Goal: Transaction & Acquisition: Purchase product/service

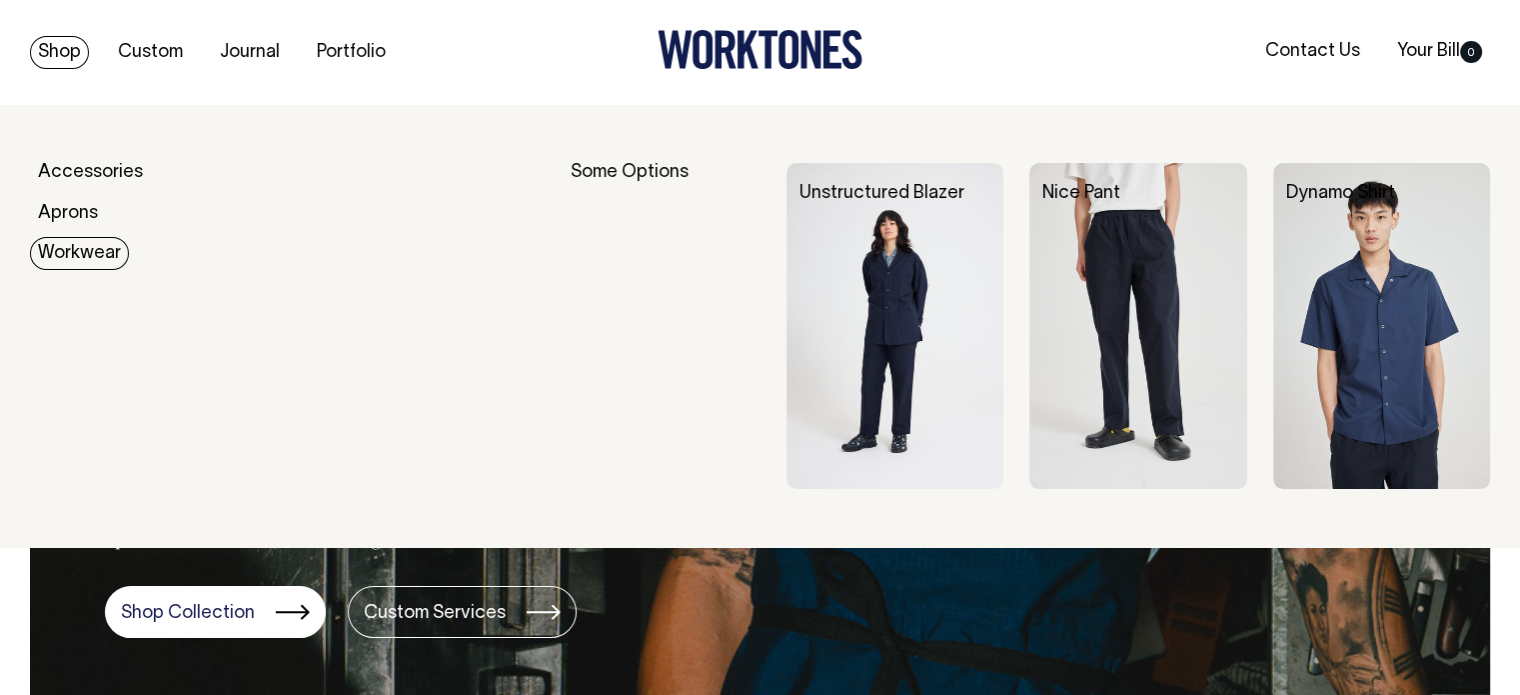
click at [925, 278] on img at bounding box center [894, 326] width 217 height 326
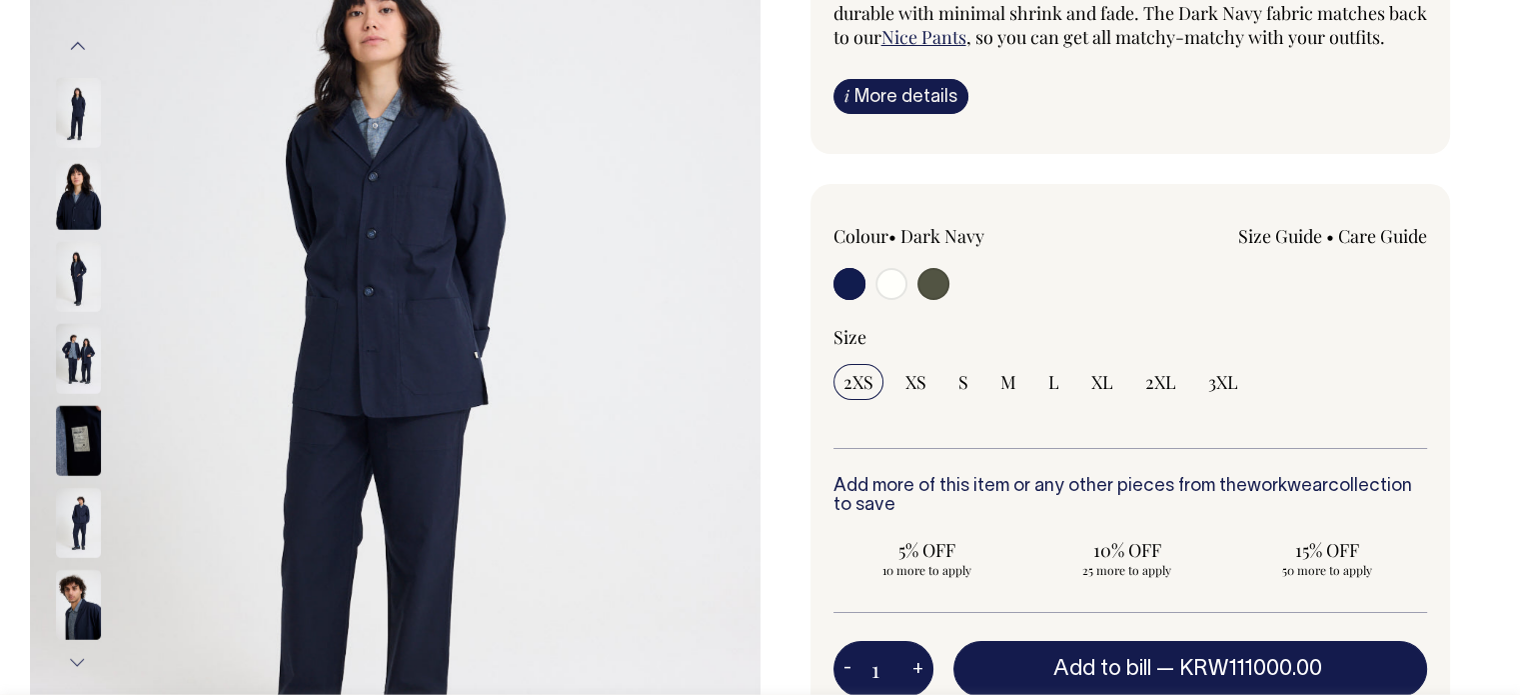
click at [878, 300] on input "radio" at bounding box center [891, 284] width 32 height 32
radio input "true"
radio input "false"
radio input "true"
select select "Off-White"
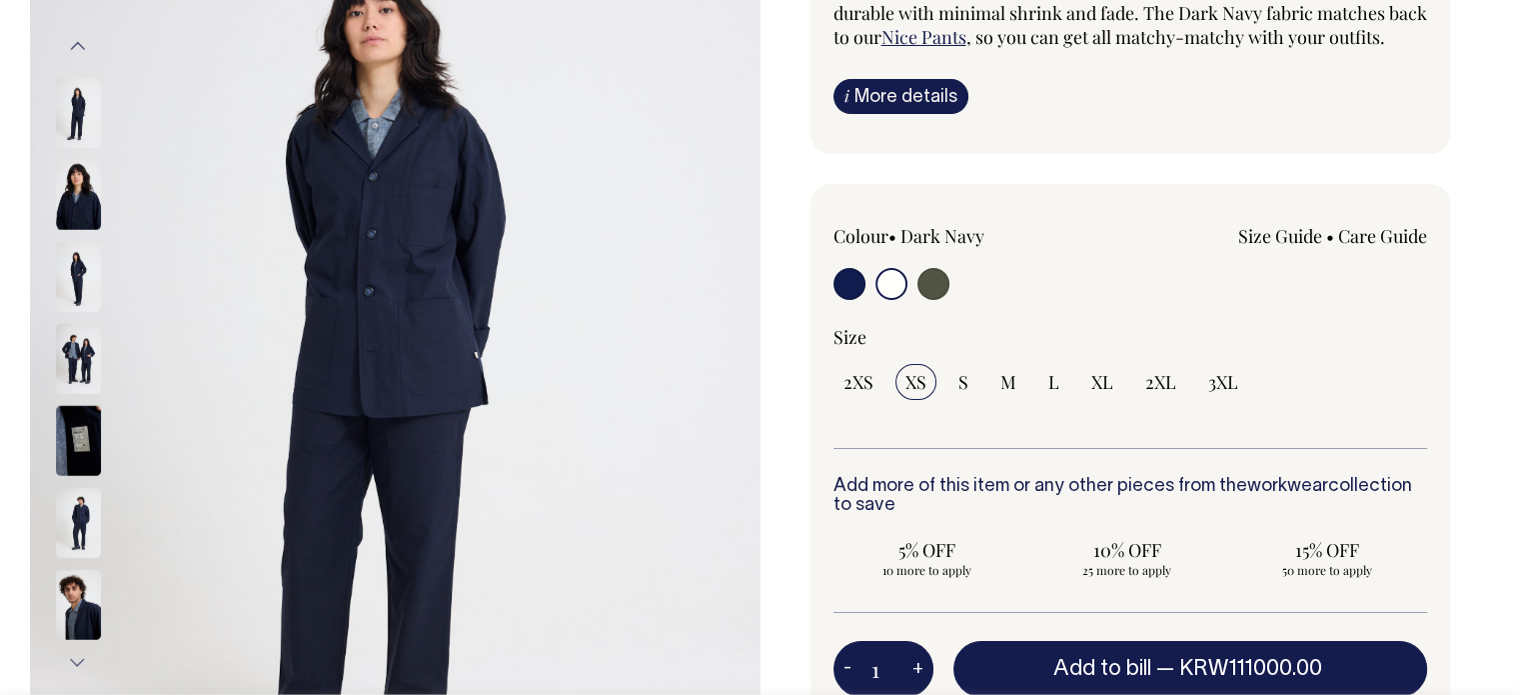
scroll to position [300, 0]
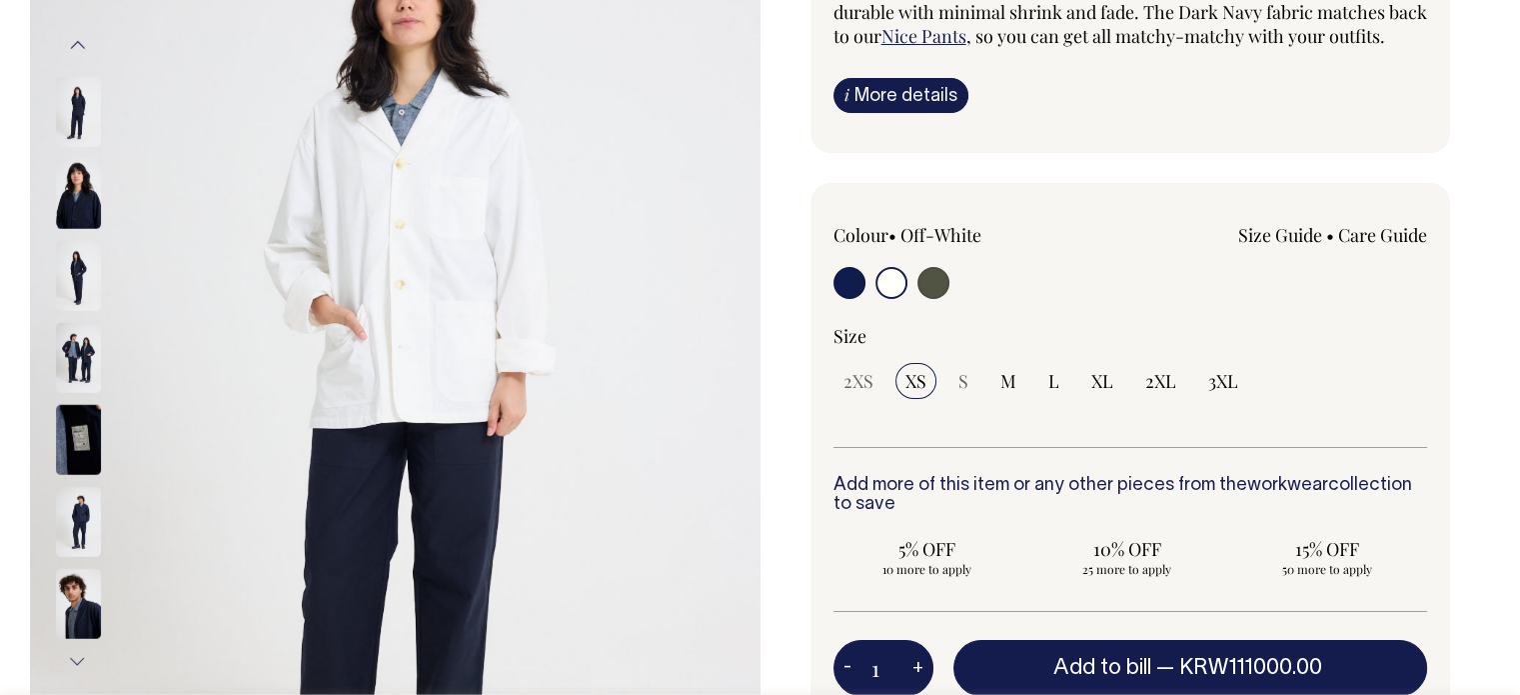
click at [887, 299] on input "radio" at bounding box center [891, 283] width 32 height 32
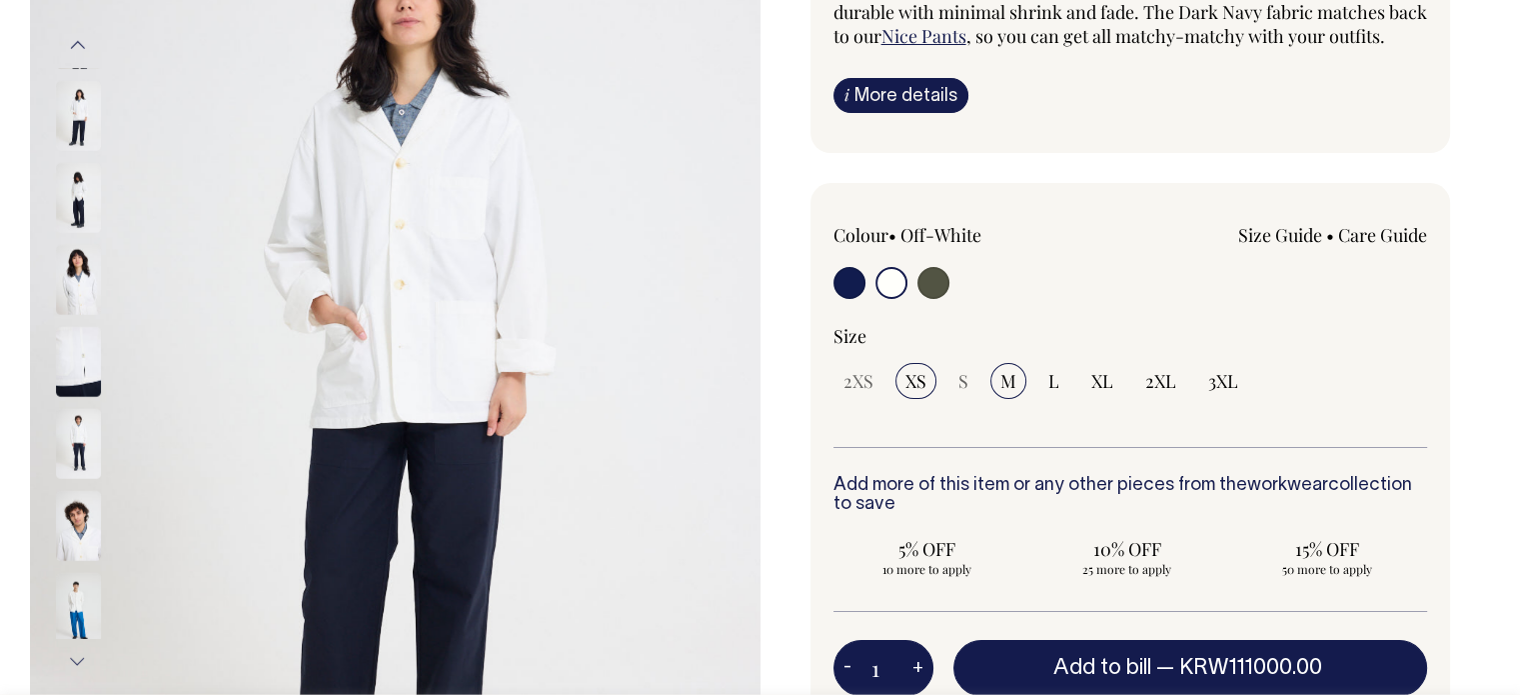
click at [1010, 393] on span "M" at bounding box center [1008, 381] width 16 height 24
click at [1010, 398] on input "M" at bounding box center [1008, 381] width 36 height 36
radio input "true"
select select "M"
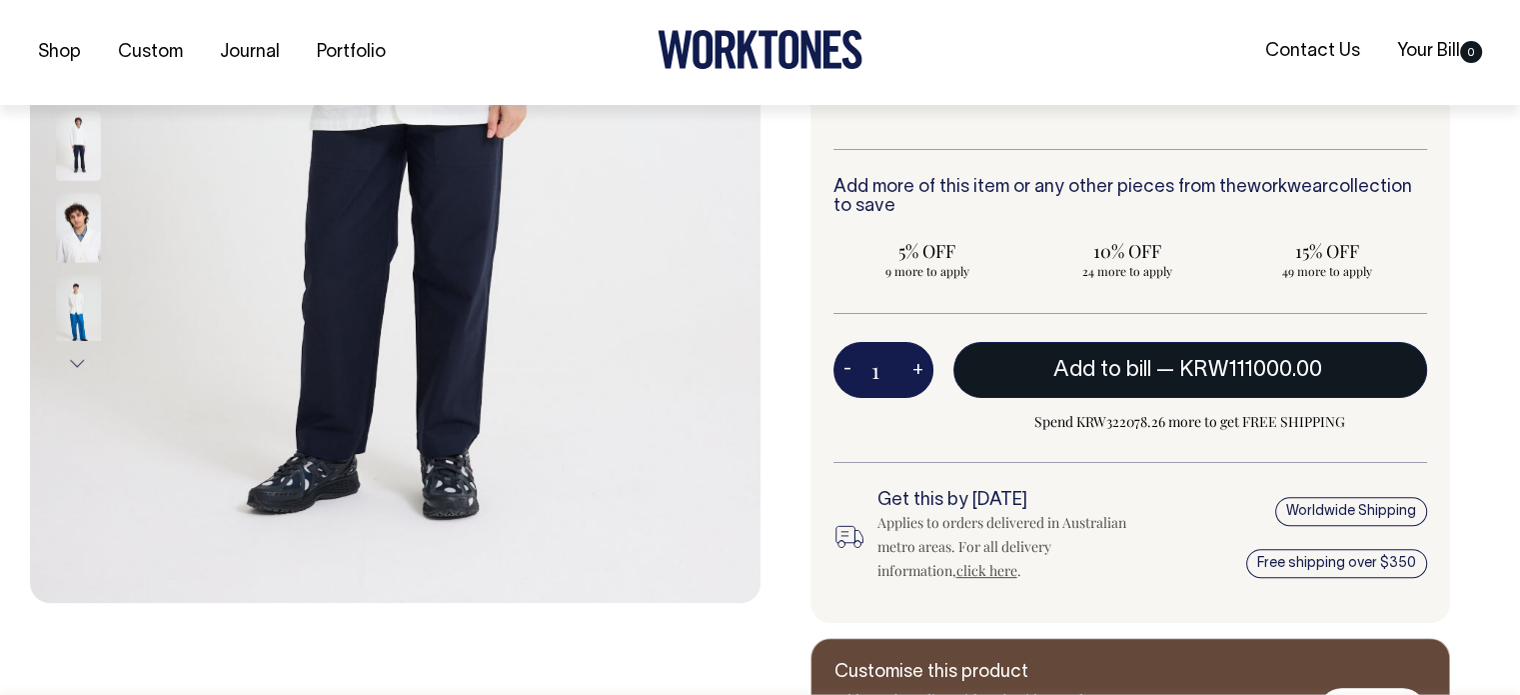
click at [1083, 398] on button "Add to bill — KRW111000.00" at bounding box center [1190, 370] width 475 height 56
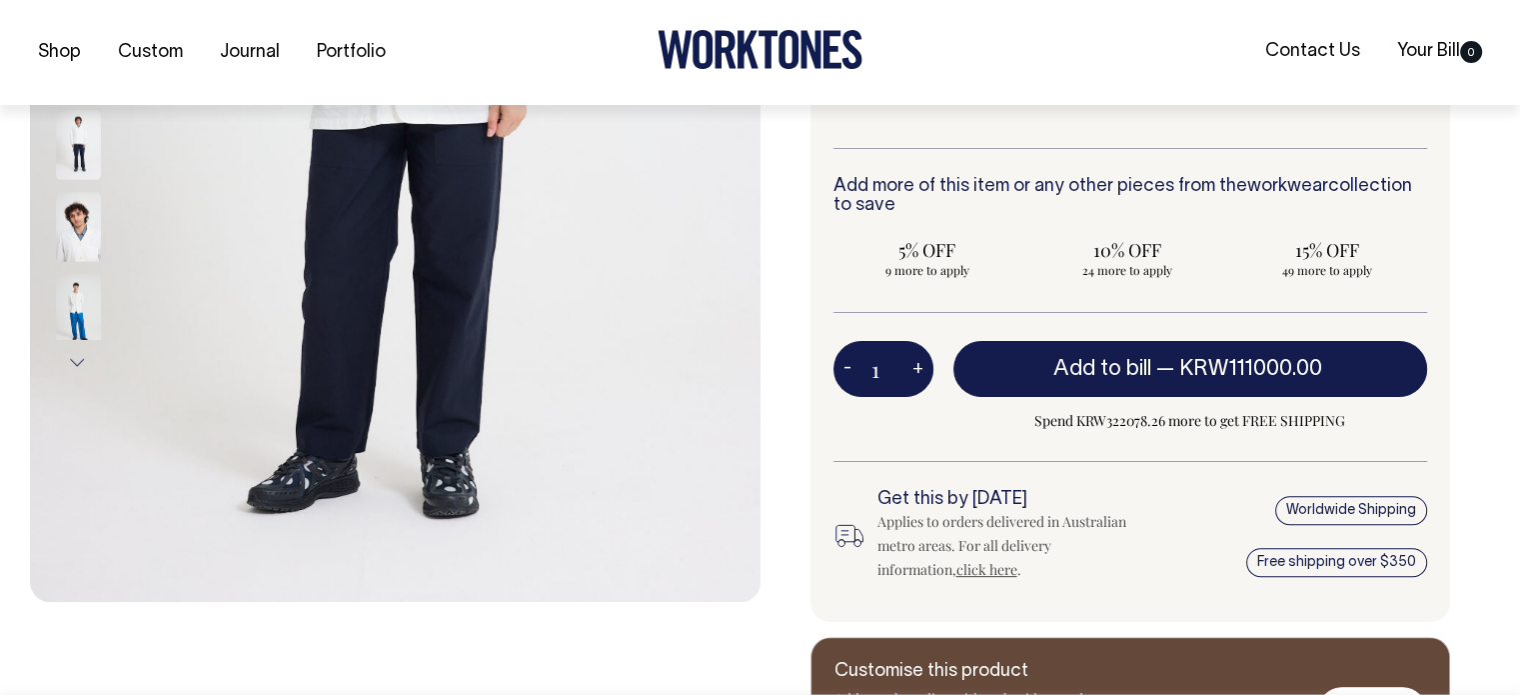
scroll to position [600, 0]
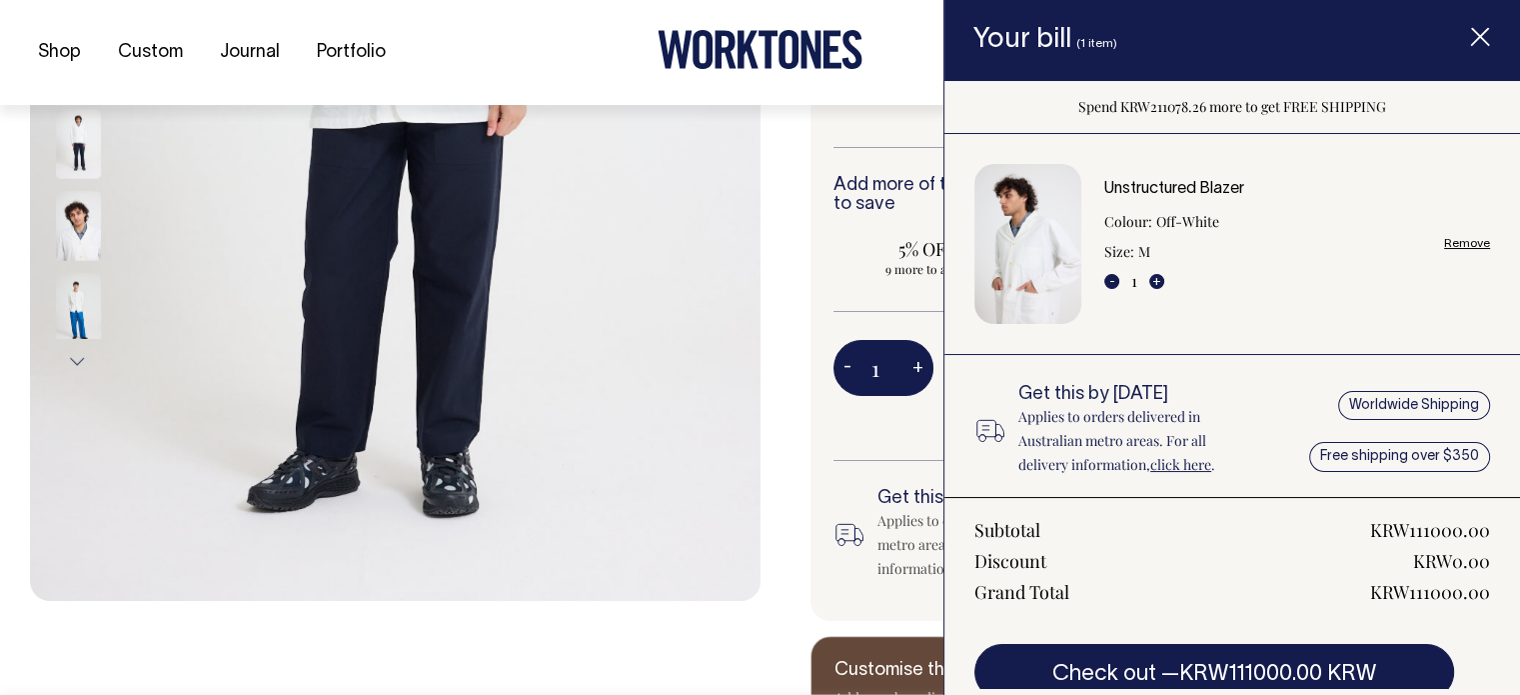
click at [939, 461] on div "1 - + Add to bill — KRW111000.00 Spend KRW211078.26 more to get FREE SHIPPING" at bounding box center [1130, 400] width 595 height 121
click at [1475, 36] on icon "Item added to your cart" at bounding box center [1480, 38] width 20 height 20
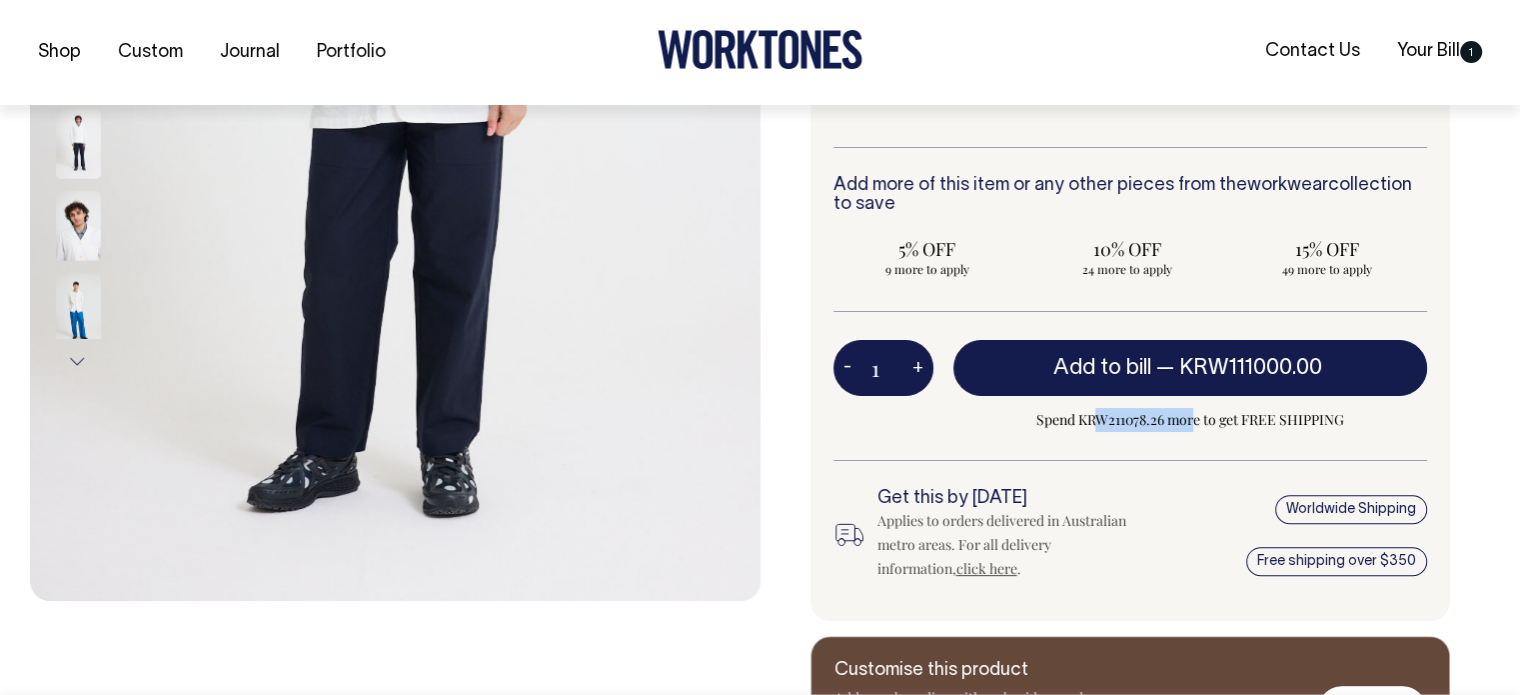
drag, startPoint x: 1099, startPoint y: 443, endPoint x: 1195, endPoint y: 442, distance: 95.9
click at [1195, 432] on span "Spend KRW211078.26 more to get FREE SHIPPING" at bounding box center [1190, 420] width 475 height 24
click at [1272, 432] on span "Spend KRW211078.26 more to get FREE SHIPPING" at bounding box center [1190, 420] width 475 height 24
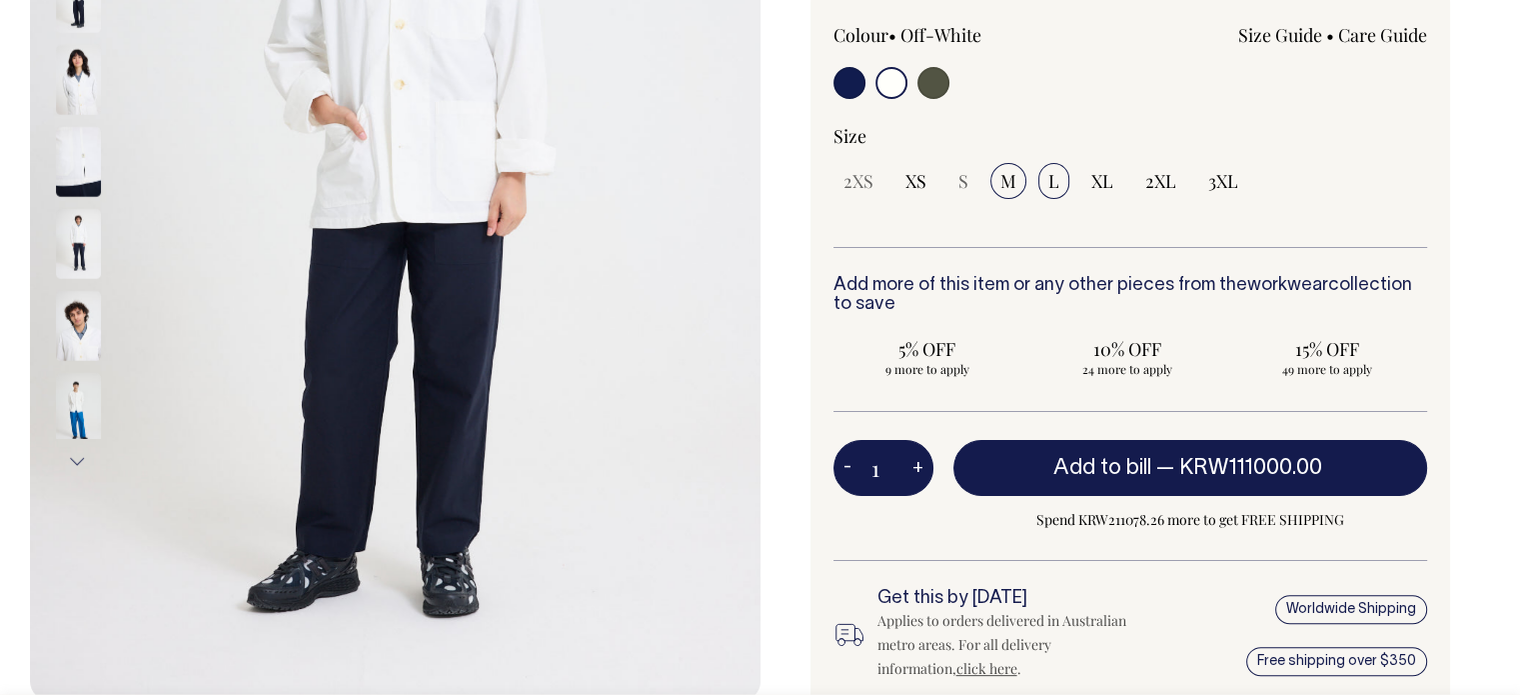
scroll to position [500, 0]
click at [1100, 193] on span "XL" at bounding box center [1102, 181] width 22 height 24
click at [1100, 199] on input "XL" at bounding box center [1102, 181] width 42 height 36
radio input "true"
select select "XL"
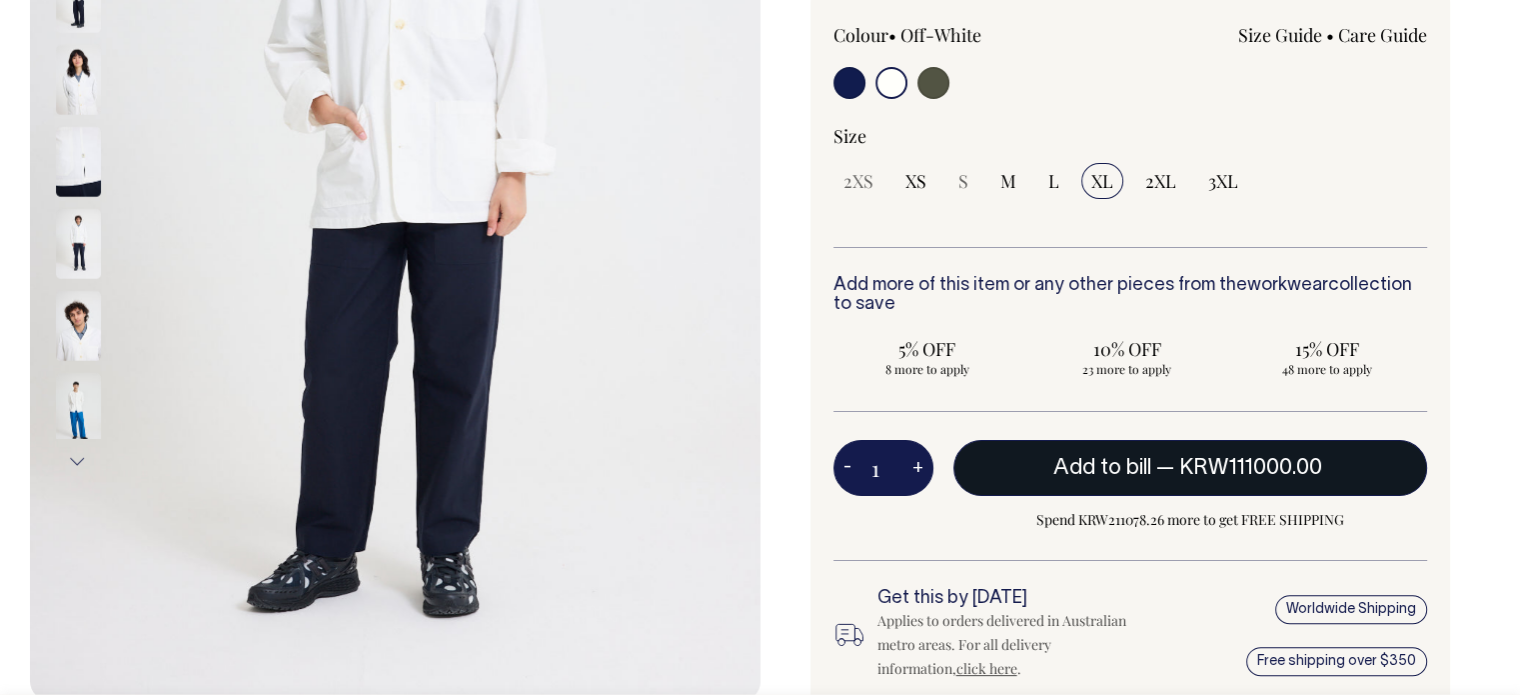
click at [1143, 478] on span "Add to bill" at bounding box center [1102, 468] width 98 height 20
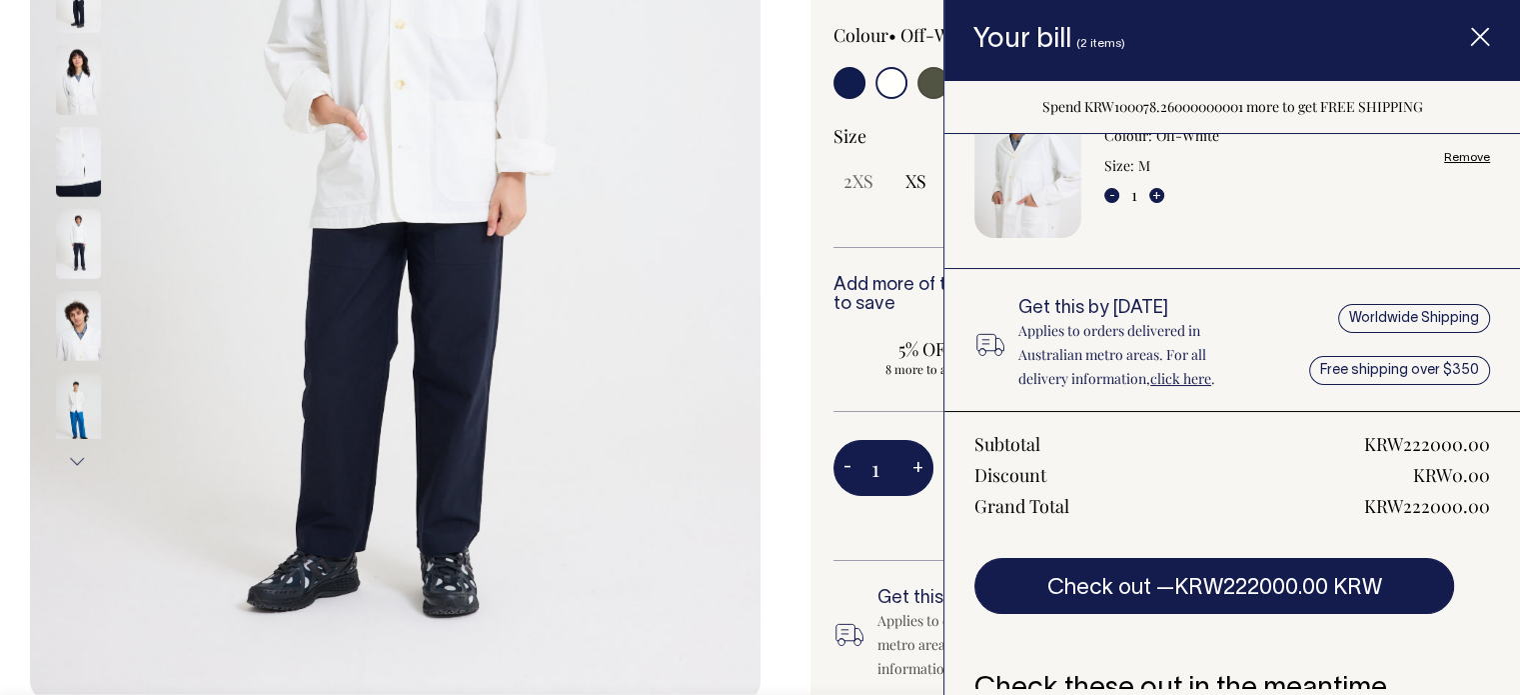
scroll to position [300, 0]
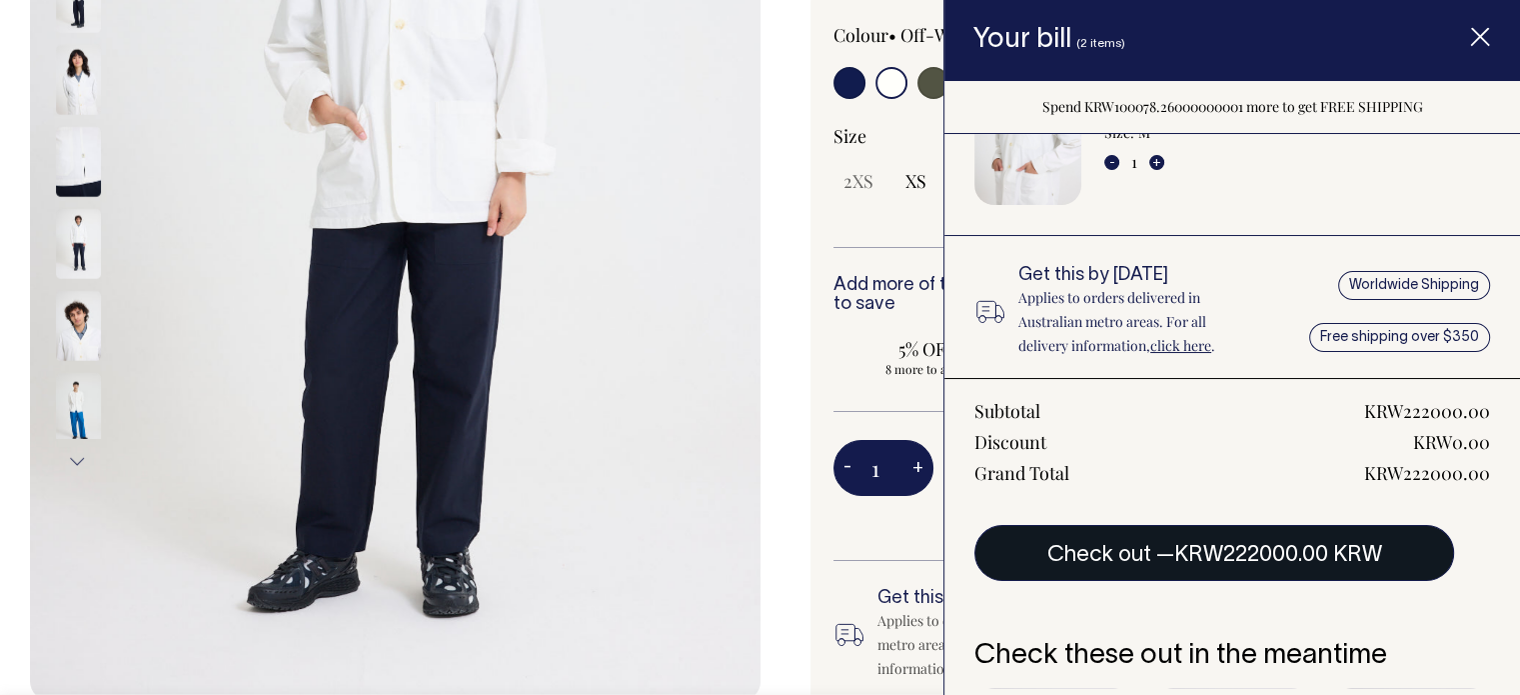
click at [1203, 553] on span "KRW222000.00 KRW" at bounding box center [1278, 555] width 208 height 20
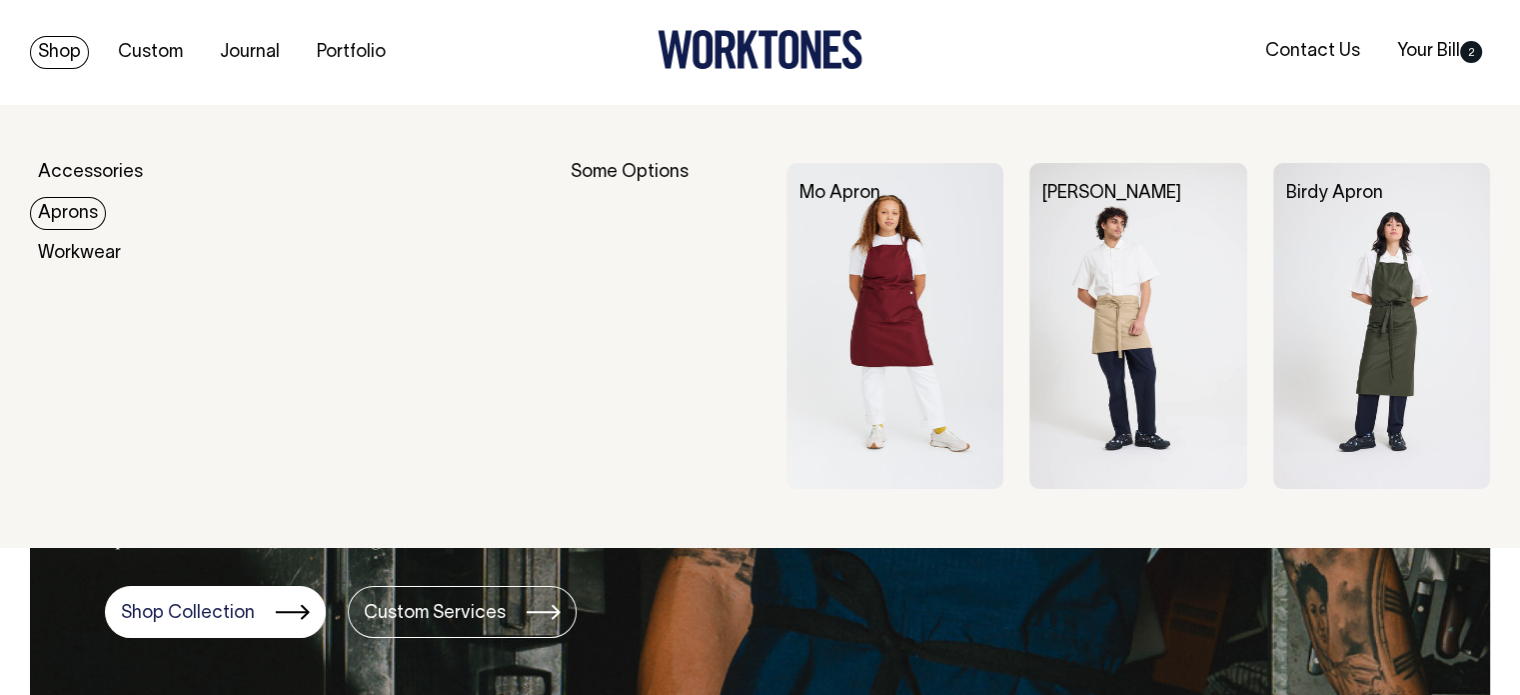
click at [83, 202] on link "Aprons" at bounding box center [68, 213] width 76 height 33
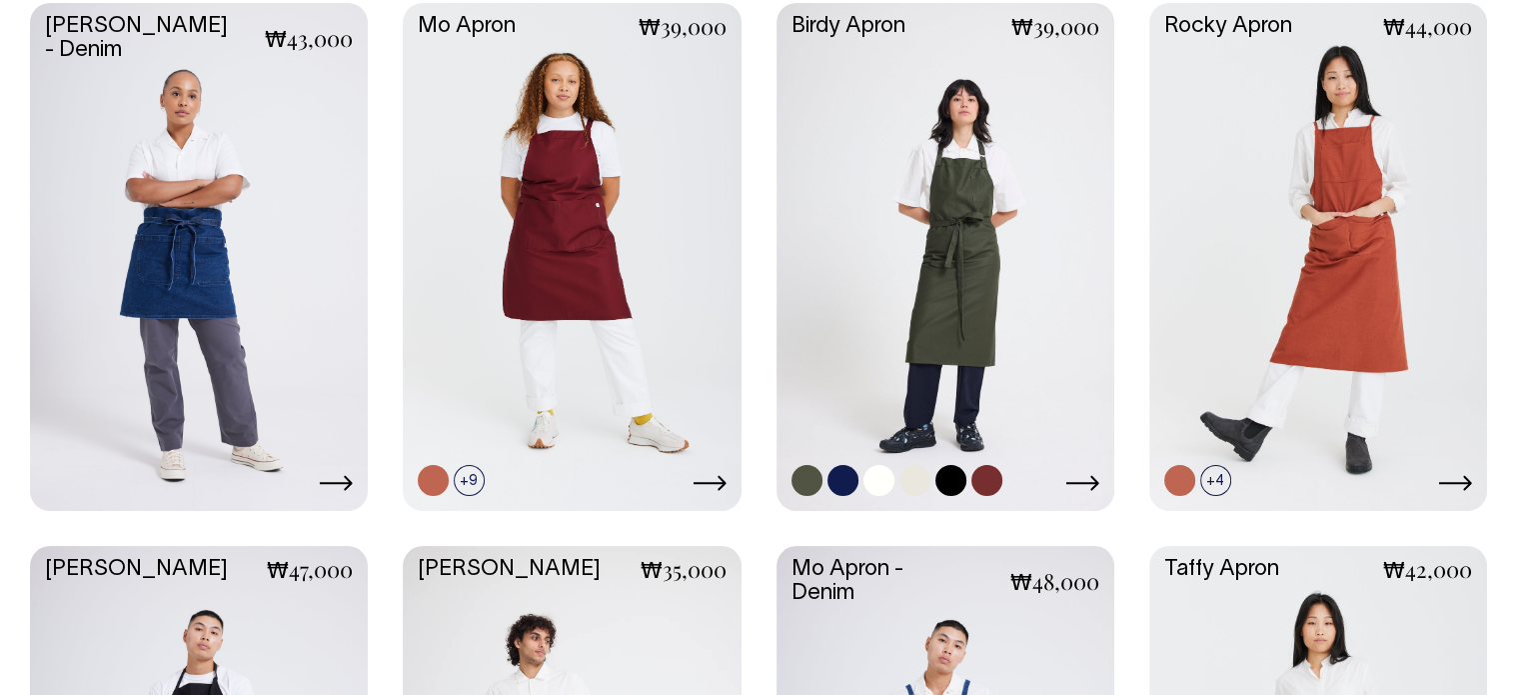
scroll to position [963, 0]
click at [968, 207] on link at bounding box center [945, 254] width 338 height 503
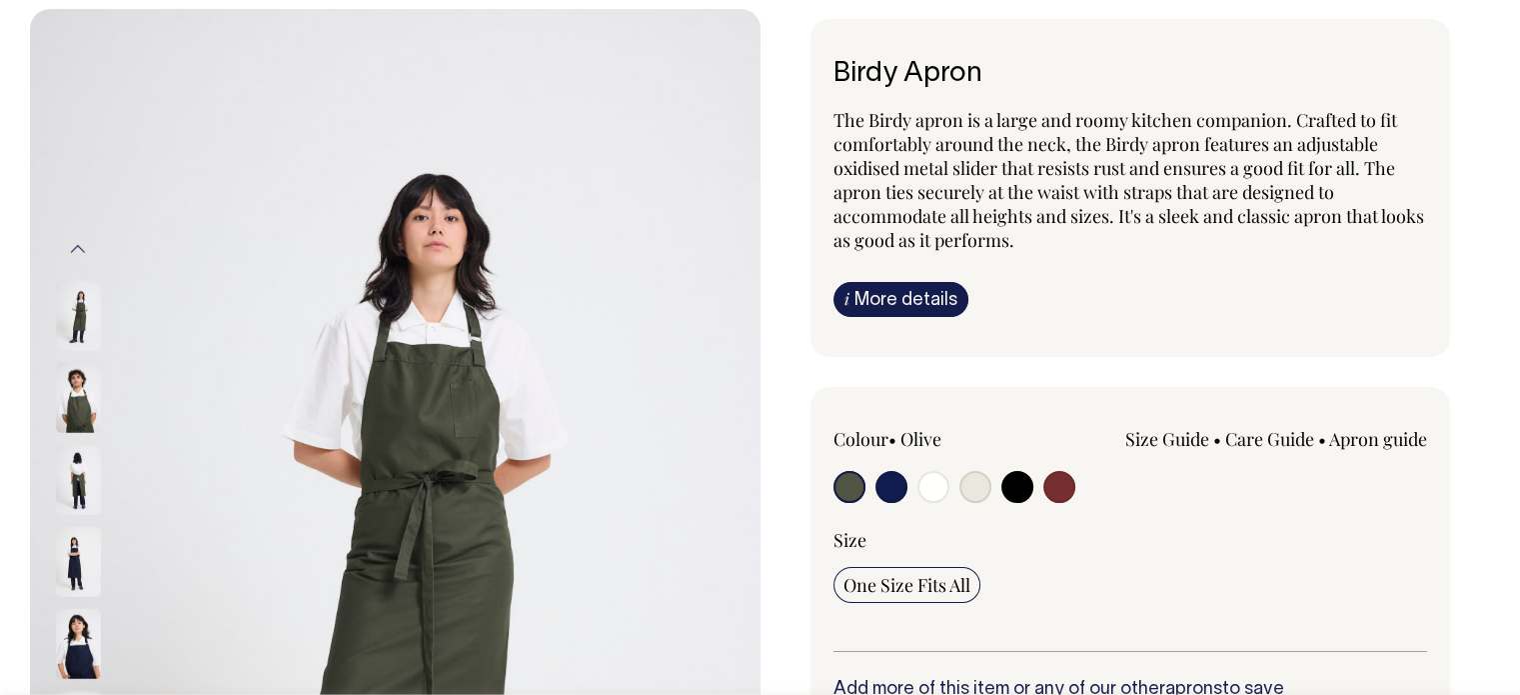
click at [963, 504] on label at bounding box center [975, 489] width 32 height 37
click at [963, 503] on input "radio" at bounding box center [975, 487] width 32 height 32
radio input "true"
select select "Natural"
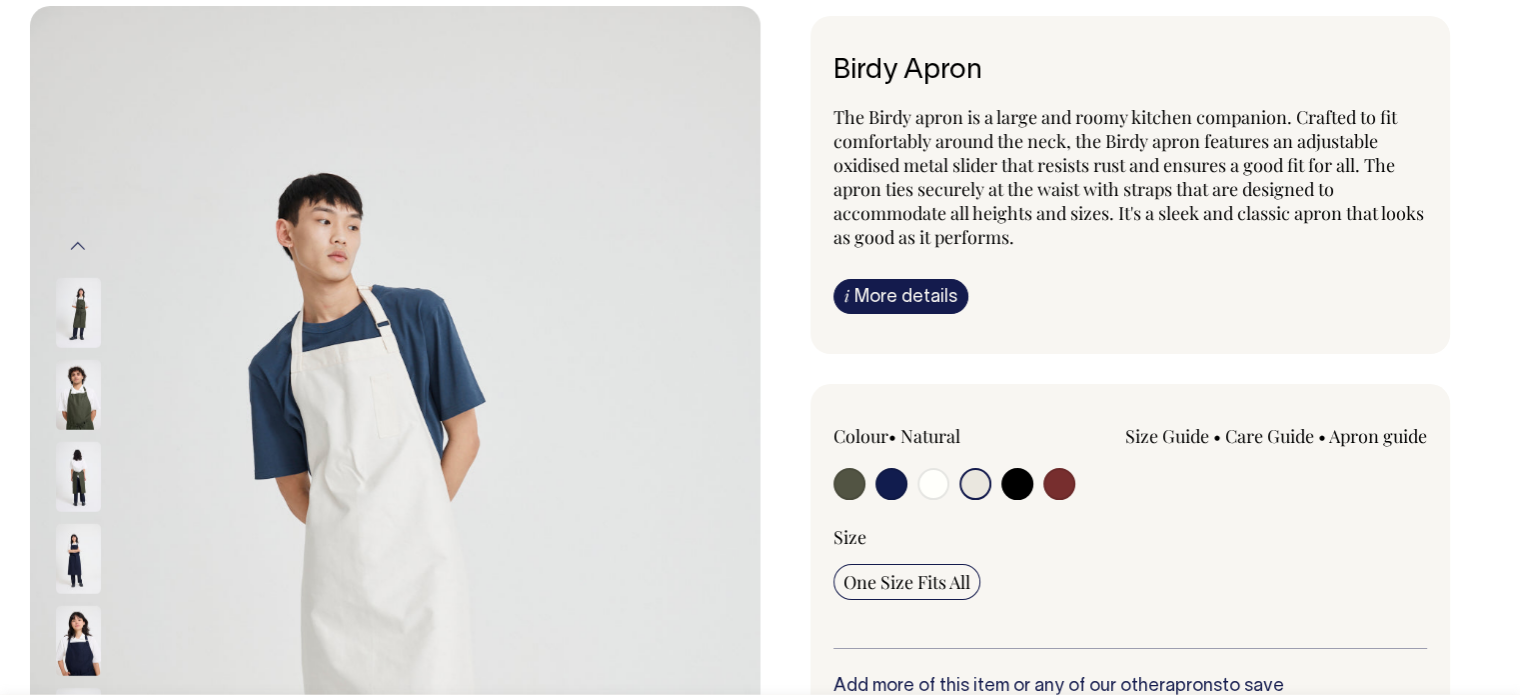
click at [971, 490] on input "radio" at bounding box center [975, 484] width 32 height 32
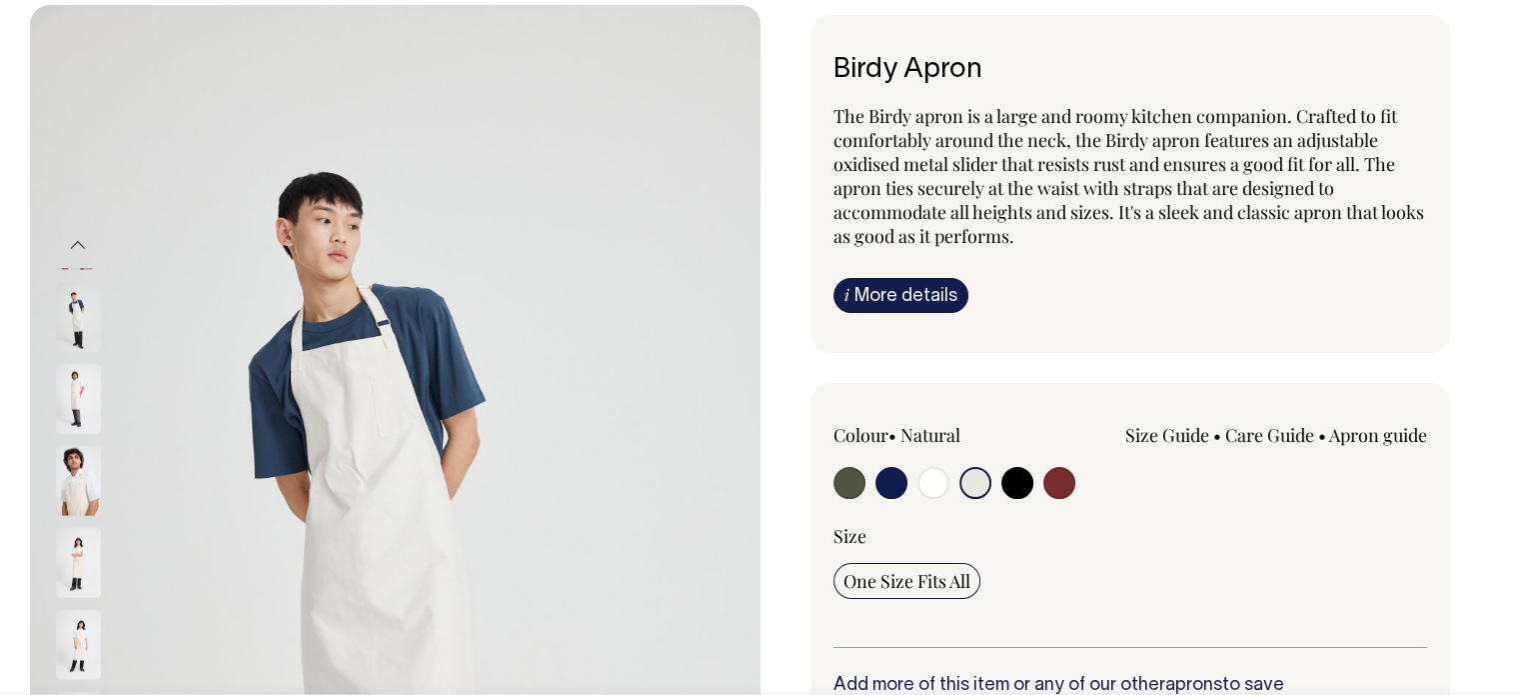
click at [933, 490] on input "radio" at bounding box center [933, 483] width 32 height 32
radio input "true"
select select "Off-White"
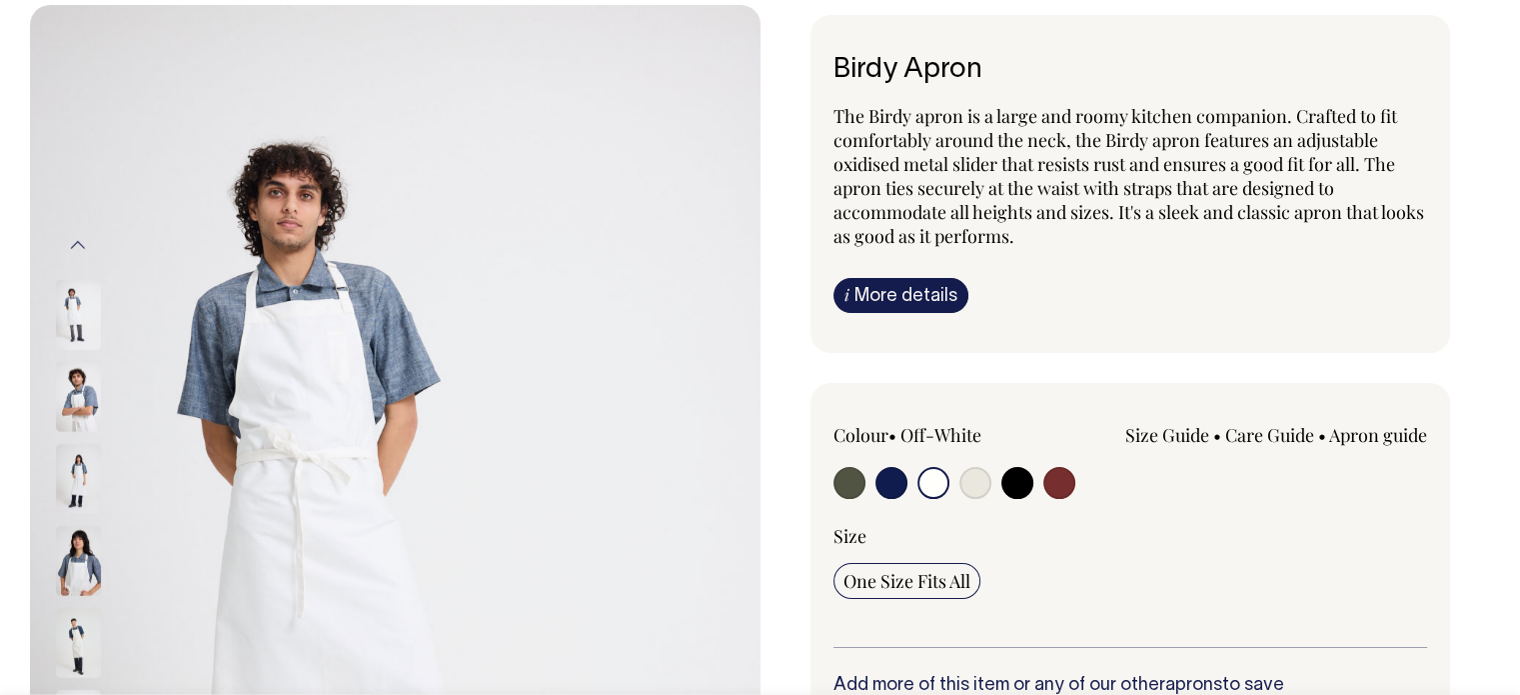
click at [979, 489] on input "radio" at bounding box center [975, 483] width 32 height 32
radio input "true"
select select "Natural"
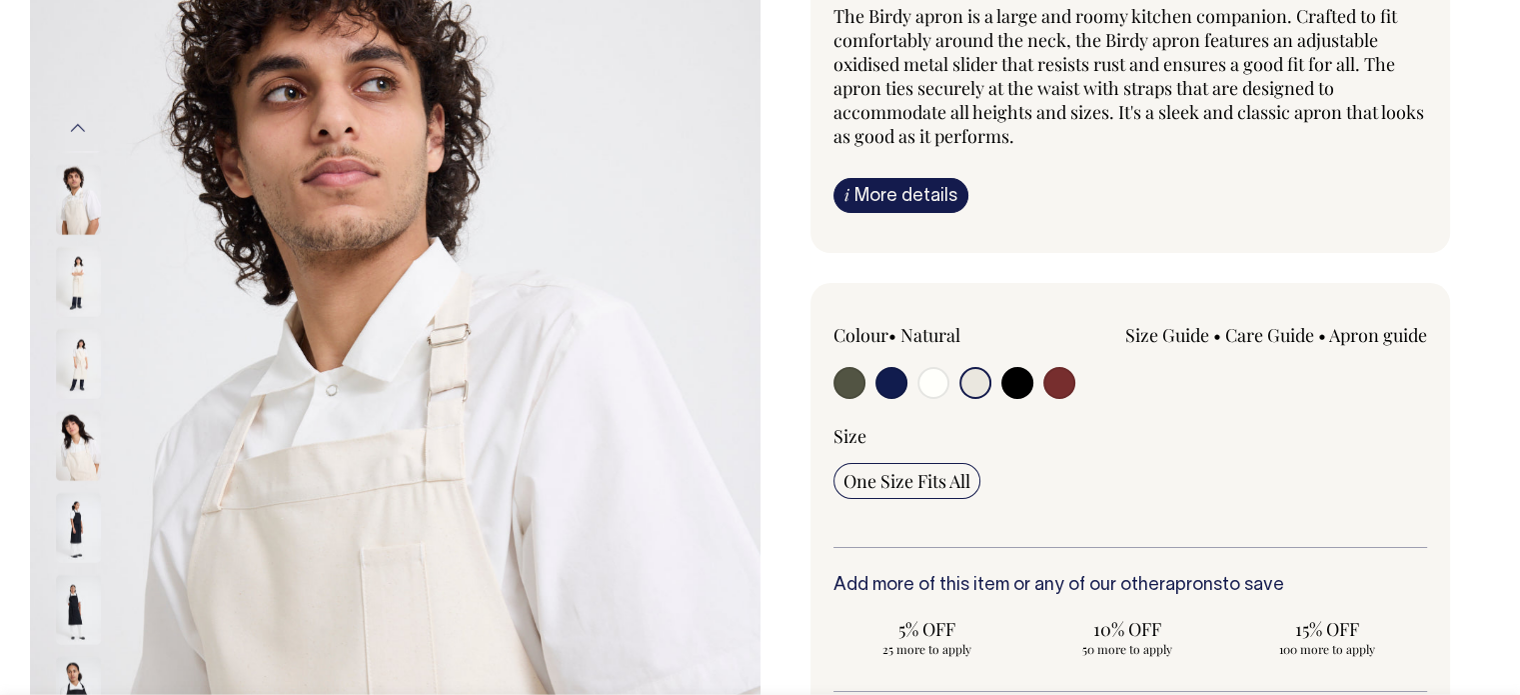
scroll to position [200, 0]
click at [942, 381] on input "radio" at bounding box center [933, 383] width 32 height 32
radio input "true"
select select "Off-White"
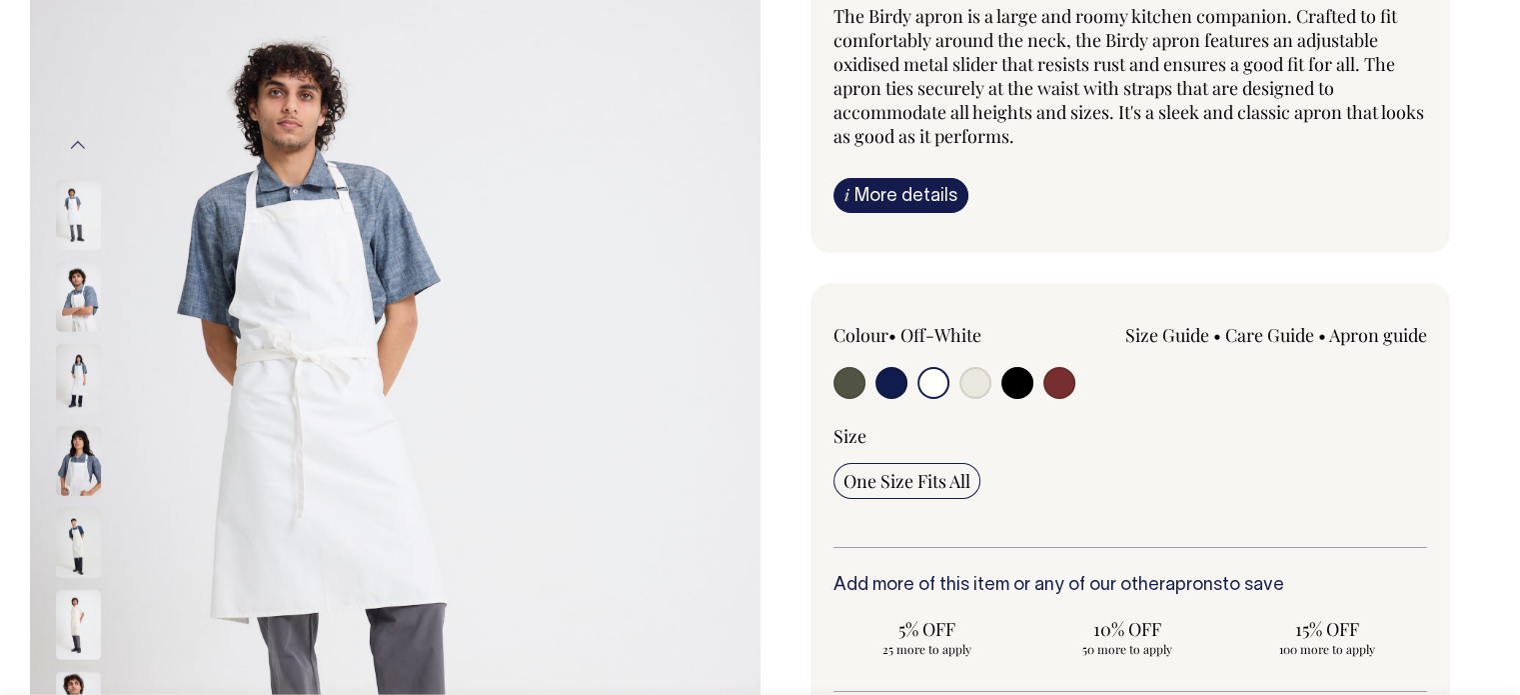
click at [962, 387] on input "radio" at bounding box center [975, 383] width 32 height 32
radio input "true"
select select "Natural"
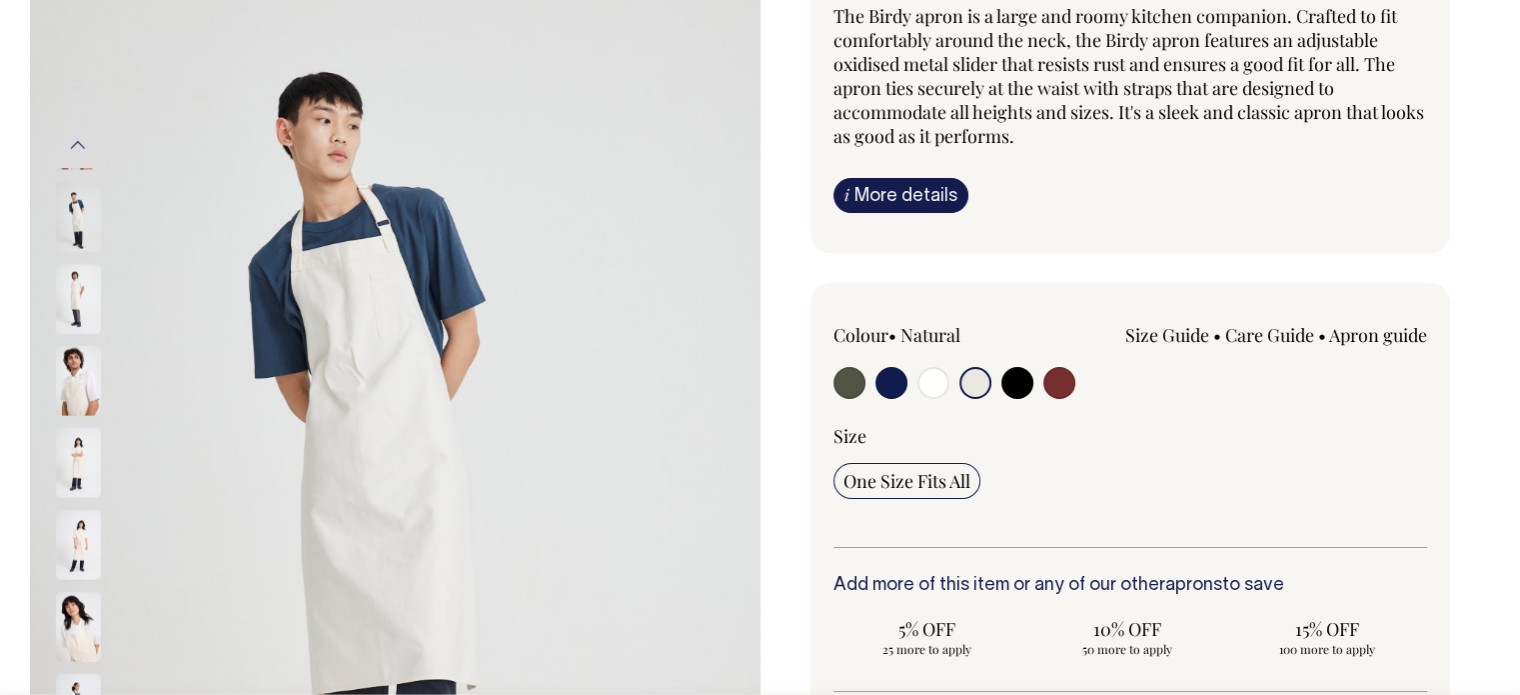
click at [935, 390] on input "radio" at bounding box center [933, 383] width 32 height 32
radio input "true"
select select "Off-White"
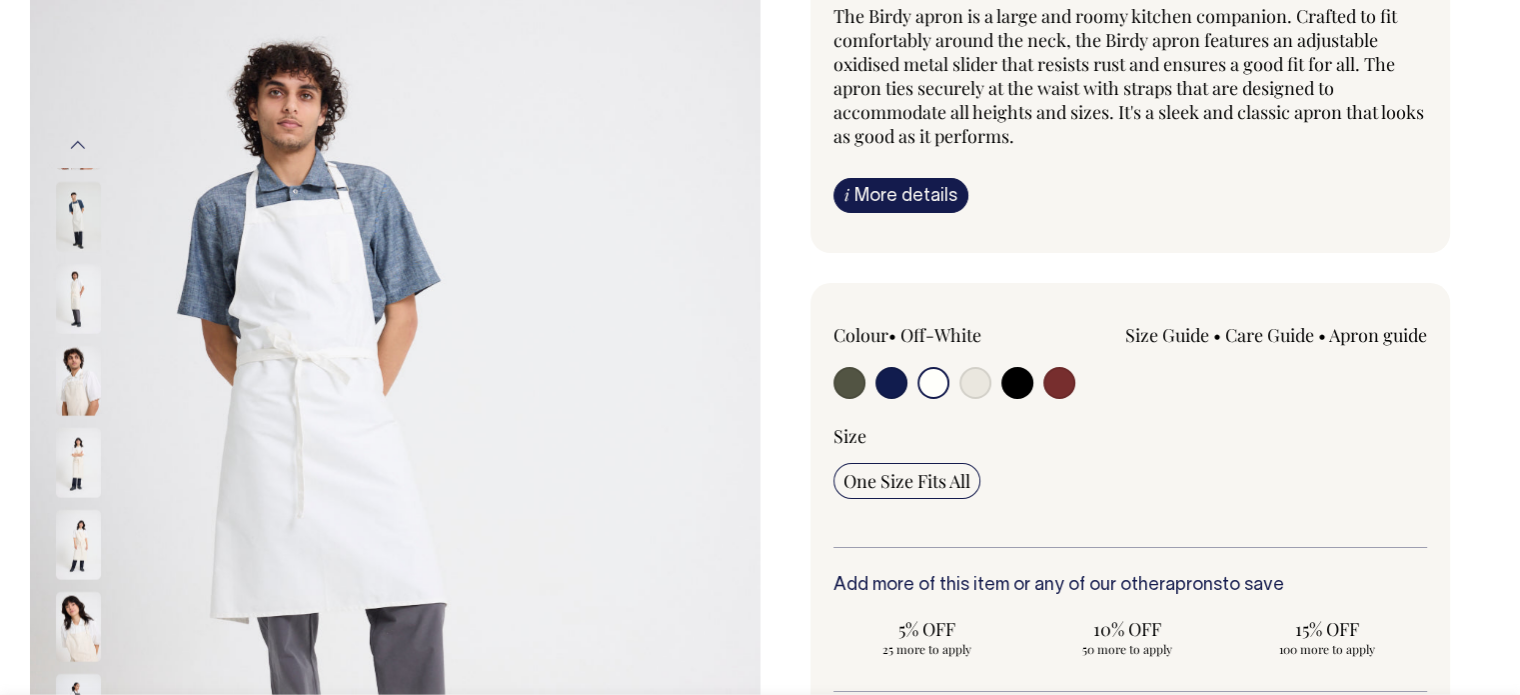
click at [969, 387] on input "radio" at bounding box center [975, 383] width 32 height 32
radio input "true"
select select "Natural"
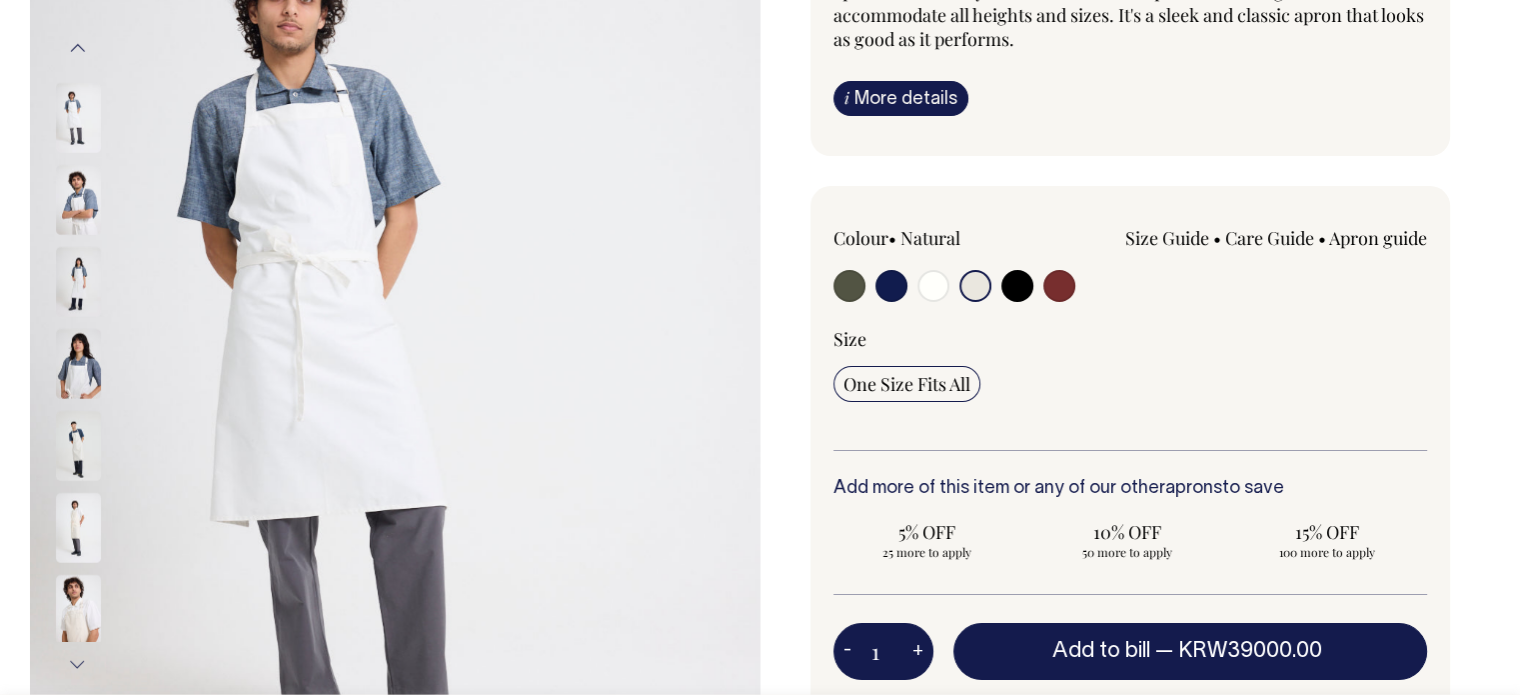
click at [962, 389] on span "One Size Fits All" at bounding box center [906, 384] width 127 height 24
click at [962, 389] on input "One Size Fits All" at bounding box center [906, 384] width 147 height 36
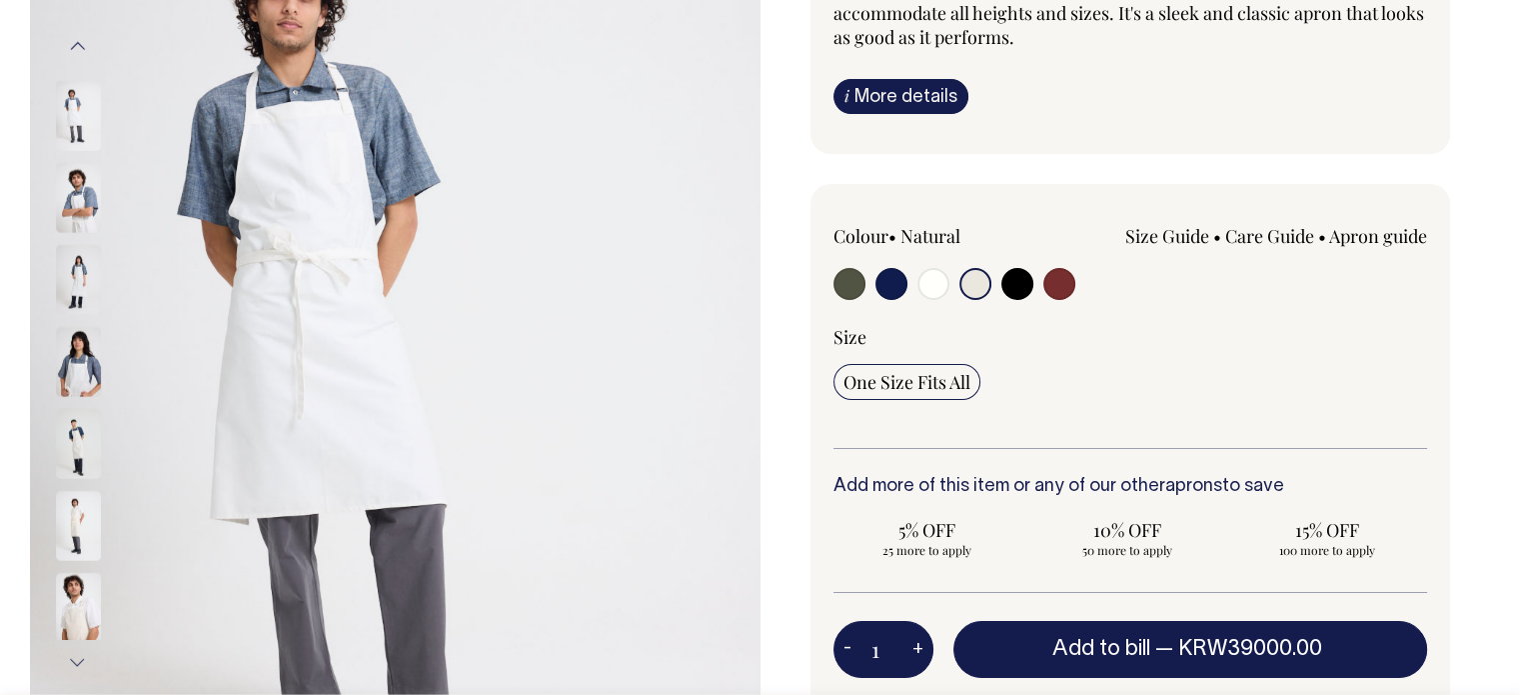
scroll to position [300, 0]
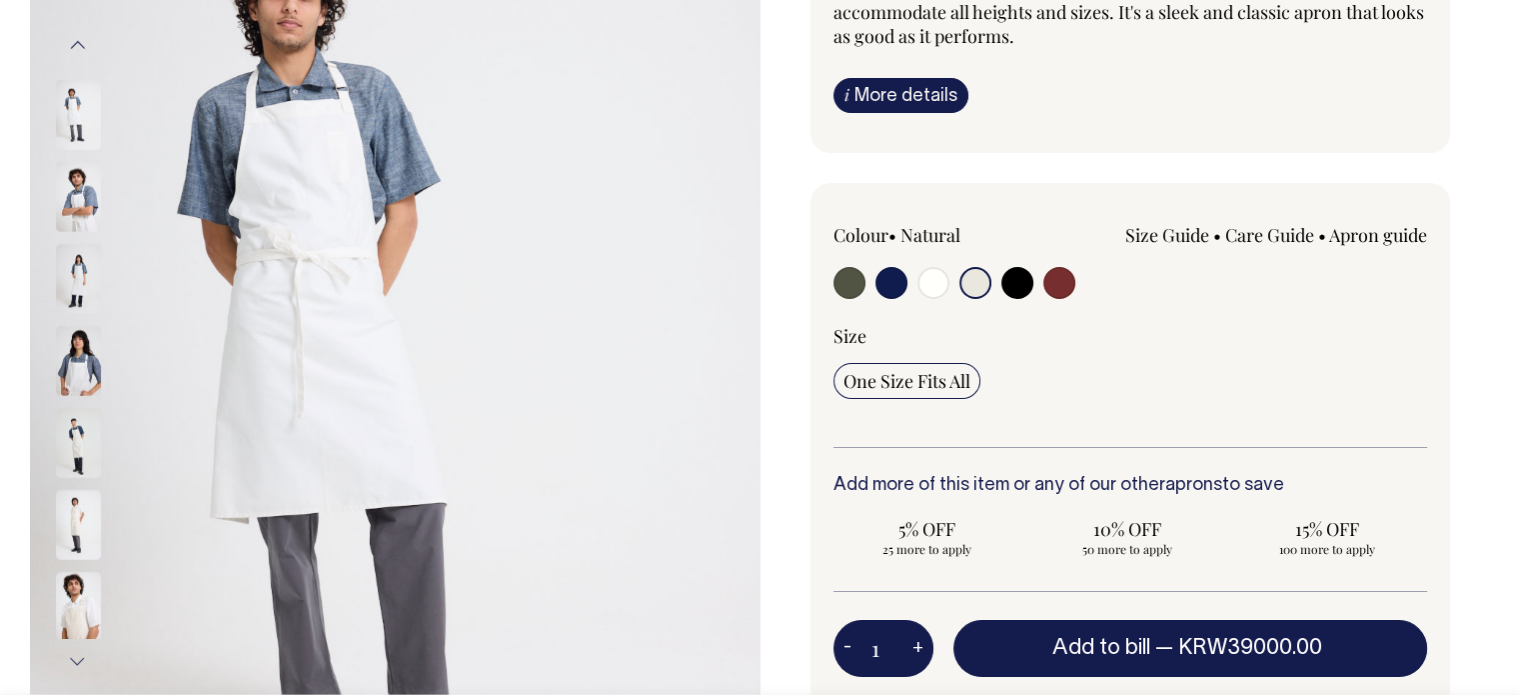
click at [910, 642] on button "+" at bounding box center [917, 649] width 31 height 40
type input "2"
click at [915, 644] on button "+" at bounding box center [917, 649] width 31 height 40
type input "3"
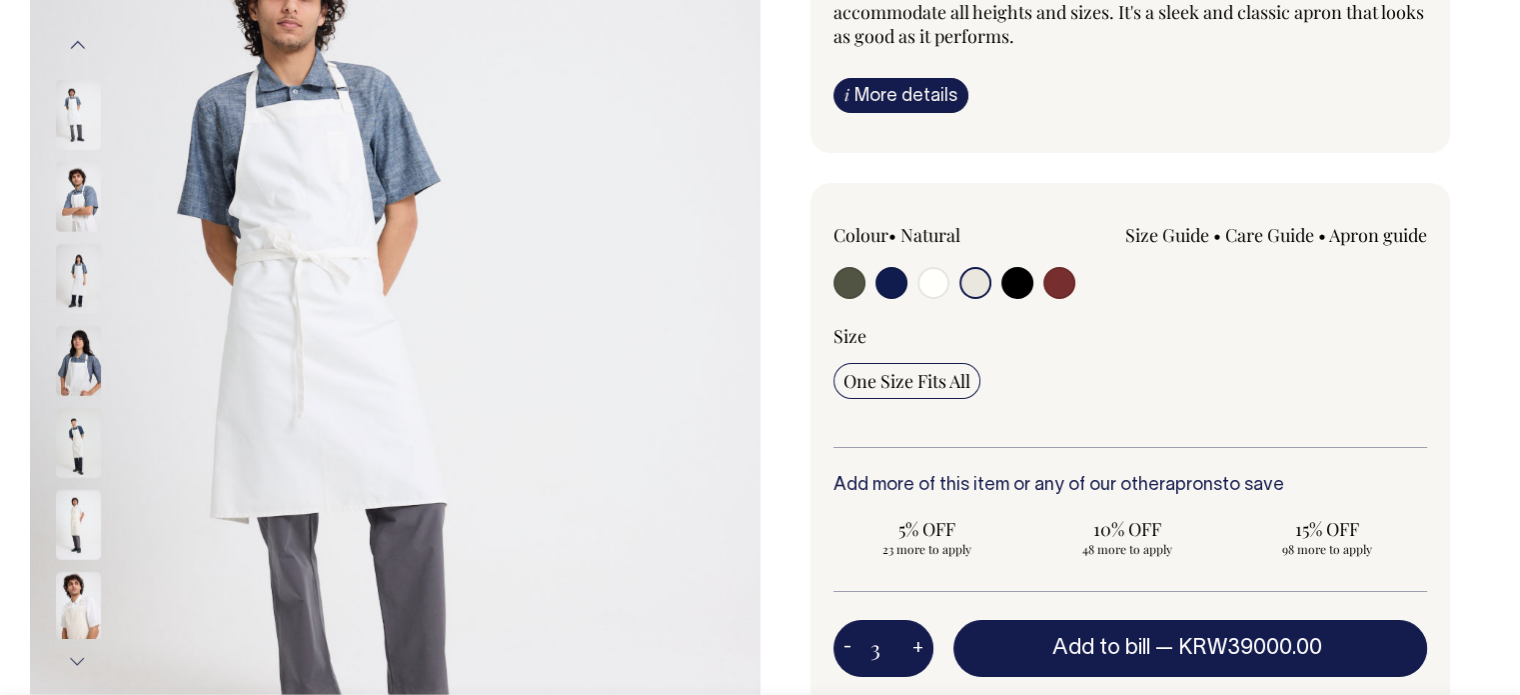
type input "3"
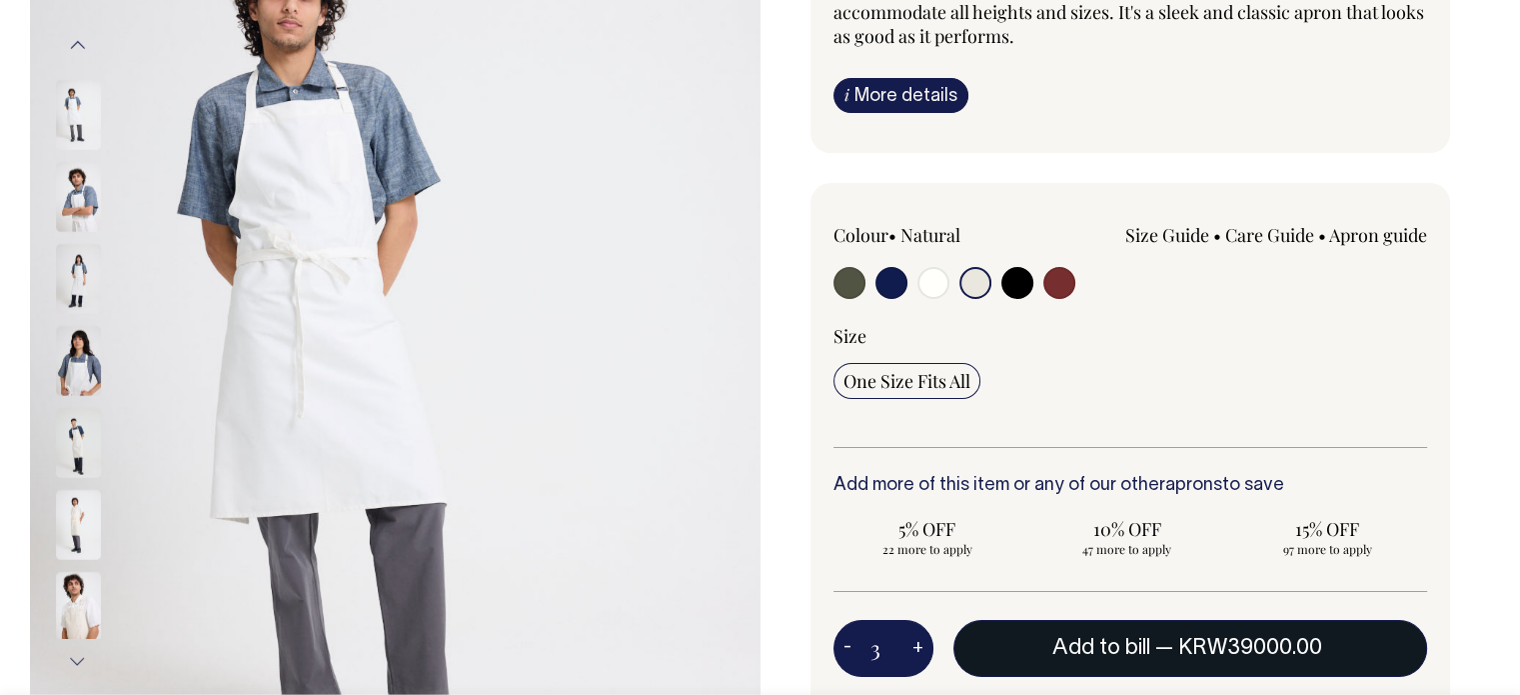
click at [1181, 639] on span "KRW39000.00" at bounding box center [1250, 648] width 144 height 20
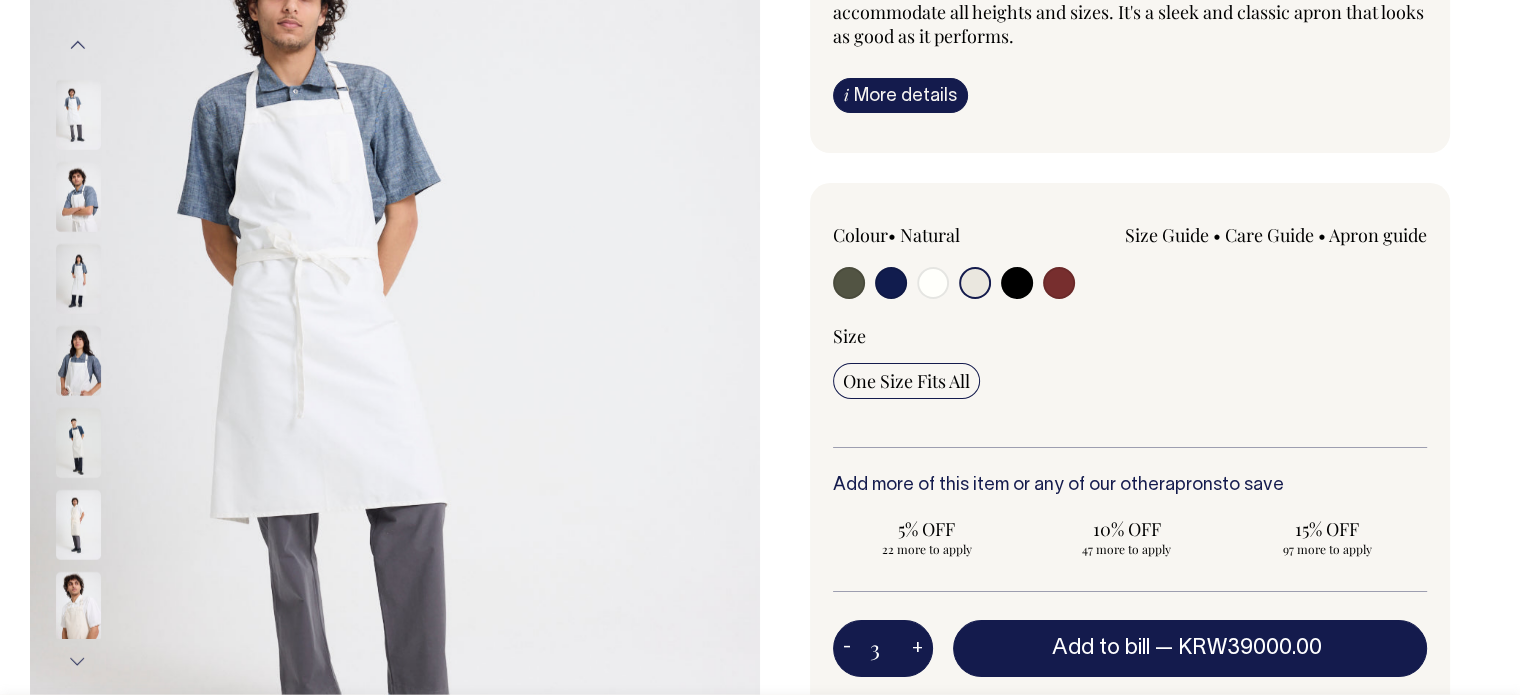
type input "1"
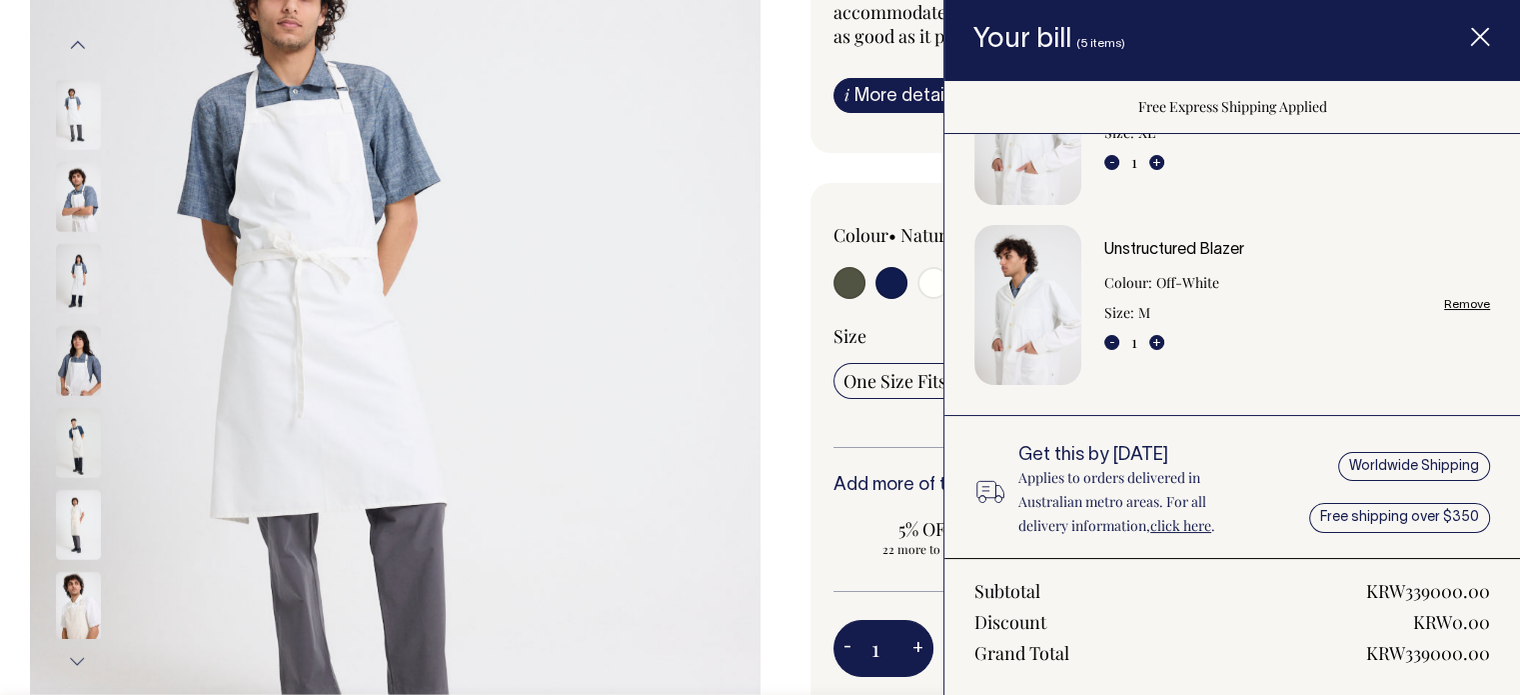
scroll to position [500, 0]
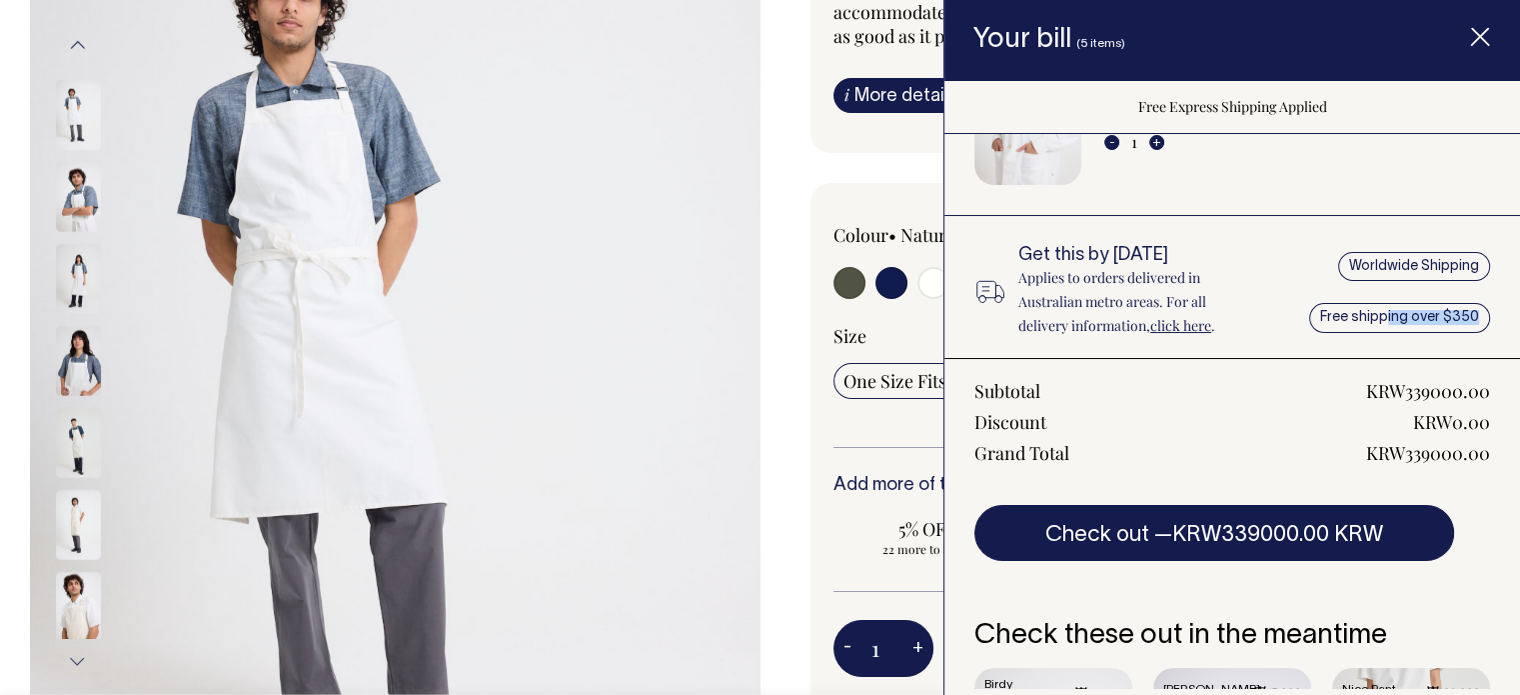
drag, startPoint x: 1387, startPoint y: 307, endPoint x: 1478, endPoint y: 322, distance: 92.2
click at [1468, 308] on div "Worldwide Shipping Free shipping over $350" at bounding box center [1394, 292] width 191 height 92
drag, startPoint x: 1479, startPoint y: 349, endPoint x: 1470, endPoint y: 358, distance: 12.7
click at [1479, 351] on div "Birdy Apron Colour: Natural Size: One Size Fits All - 3 + Remove Unstructured B…" at bounding box center [1232, 411] width 576 height 555
click at [805, 419] on div "Birdy Apron The Birdy apron is a large and roomy kitchen companion. Crafted to …" at bounding box center [1125, 438] width 731 height 1247
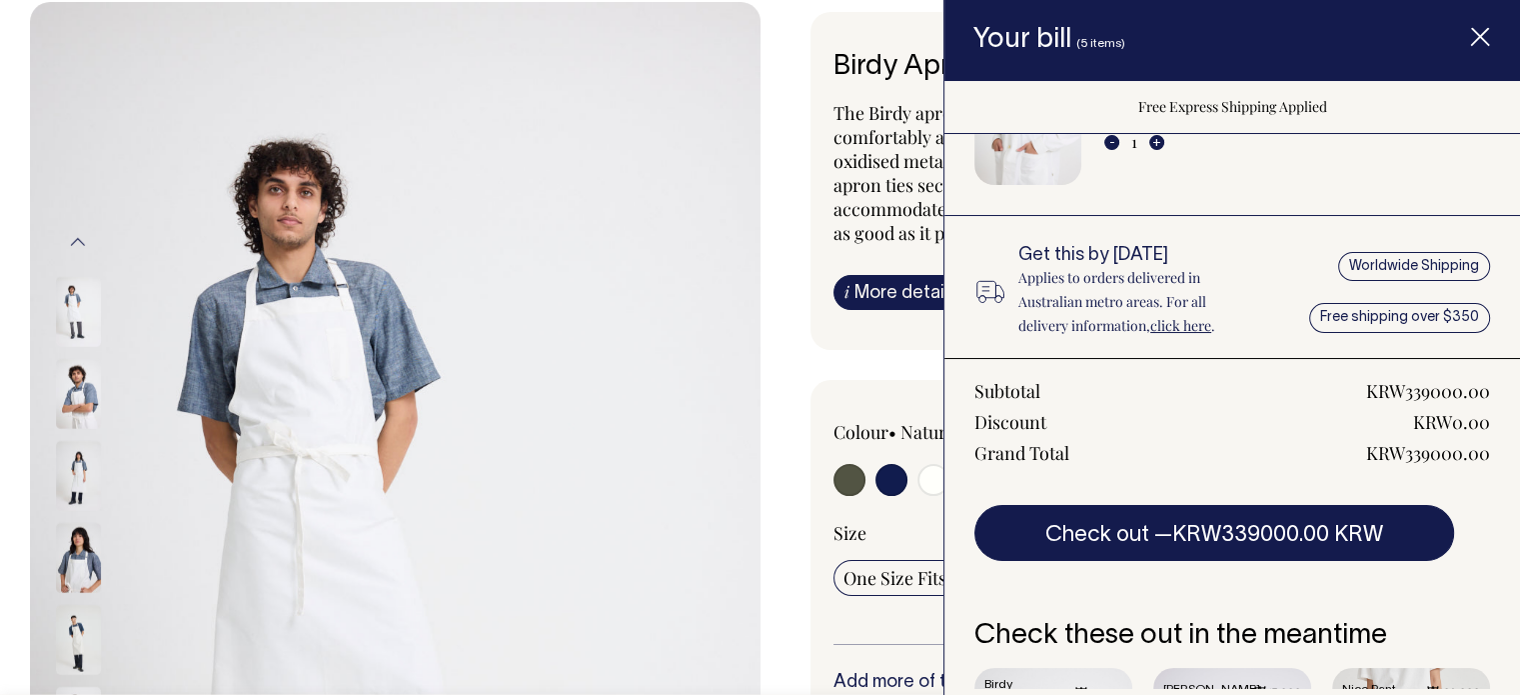
click at [799, 424] on div "Birdy Apron The Birdy apron is a large and roomy kitchen companion. Crafted to …" at bounding box center [1125, 635] width 731 height 1247
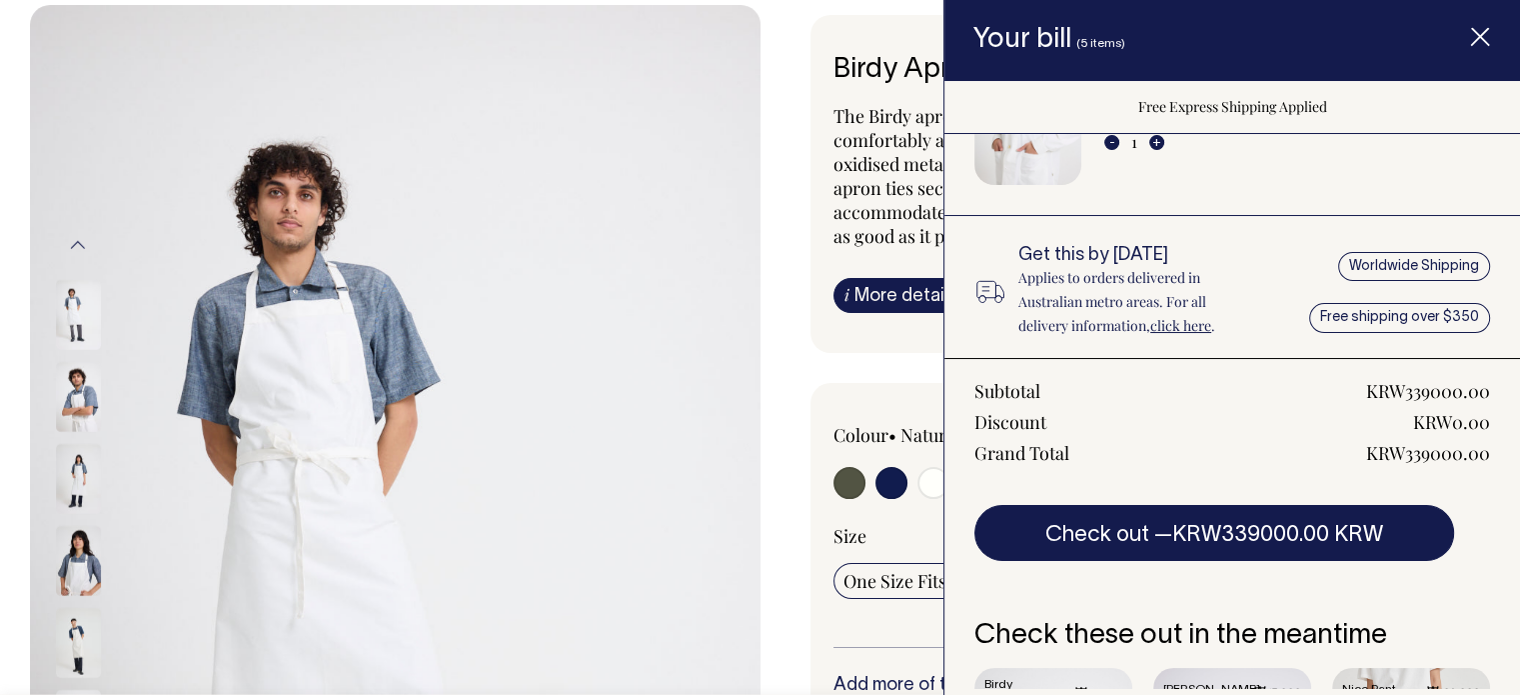
scroll to position [100, 0]
click at [796, 451] on div "Birdy Apron The Birdy apron is a large and roomy kitchen companion. Crafted to …" at bounding box center [1125, 638] width 731 height 1247
click at [1472, 35] on icon "Item added to your cart" at bounding box center [1480, 38] width 20 height 20
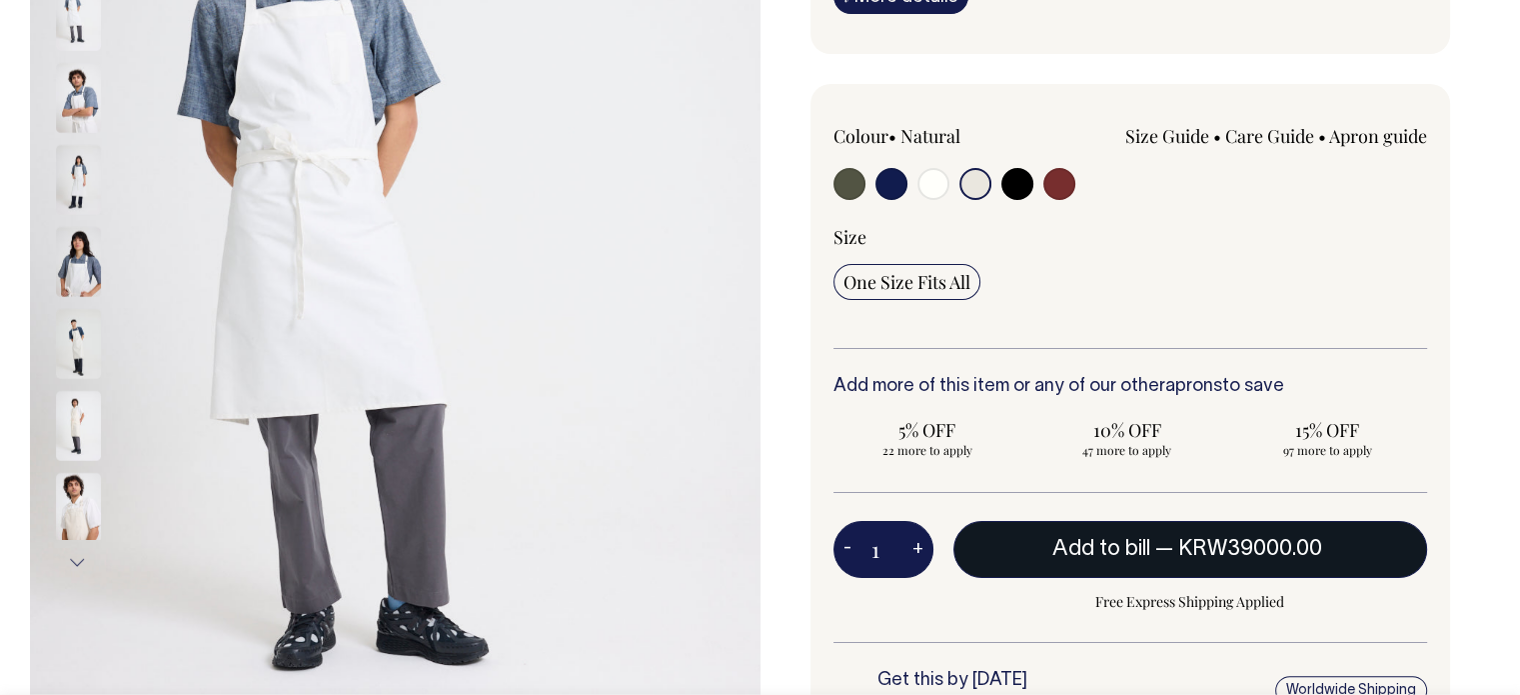
scroll to position [400, 0]
click at [1203, 543] on span "KRW39000.00" at bounding box center [1250, 548] width 144 height 20
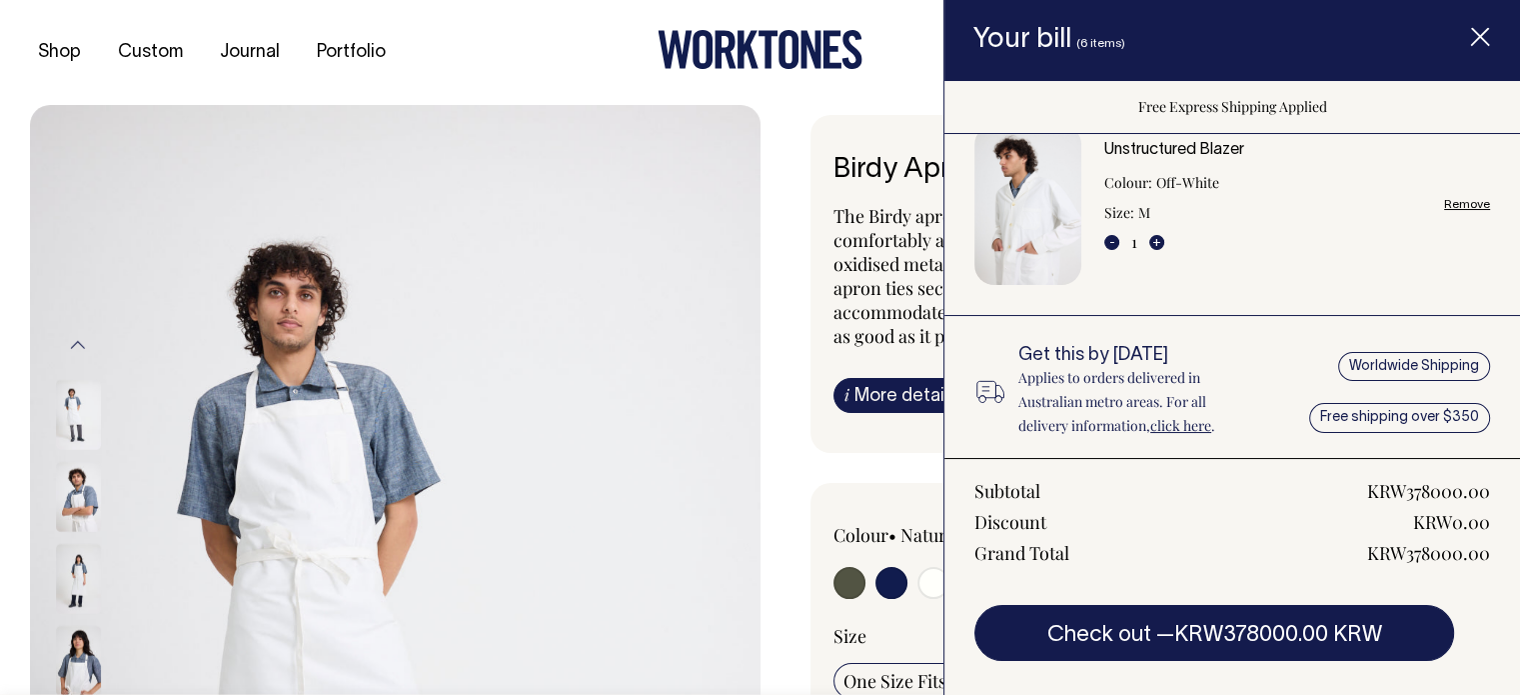
click at [1327, 421] on div "Worldwide Shipping Free shipping over $350" at bounding box center [1394, 392] width 191 height 92
click at [1197, 423] on link "click here" at bounding box center [1180, 425] width 61 height 19
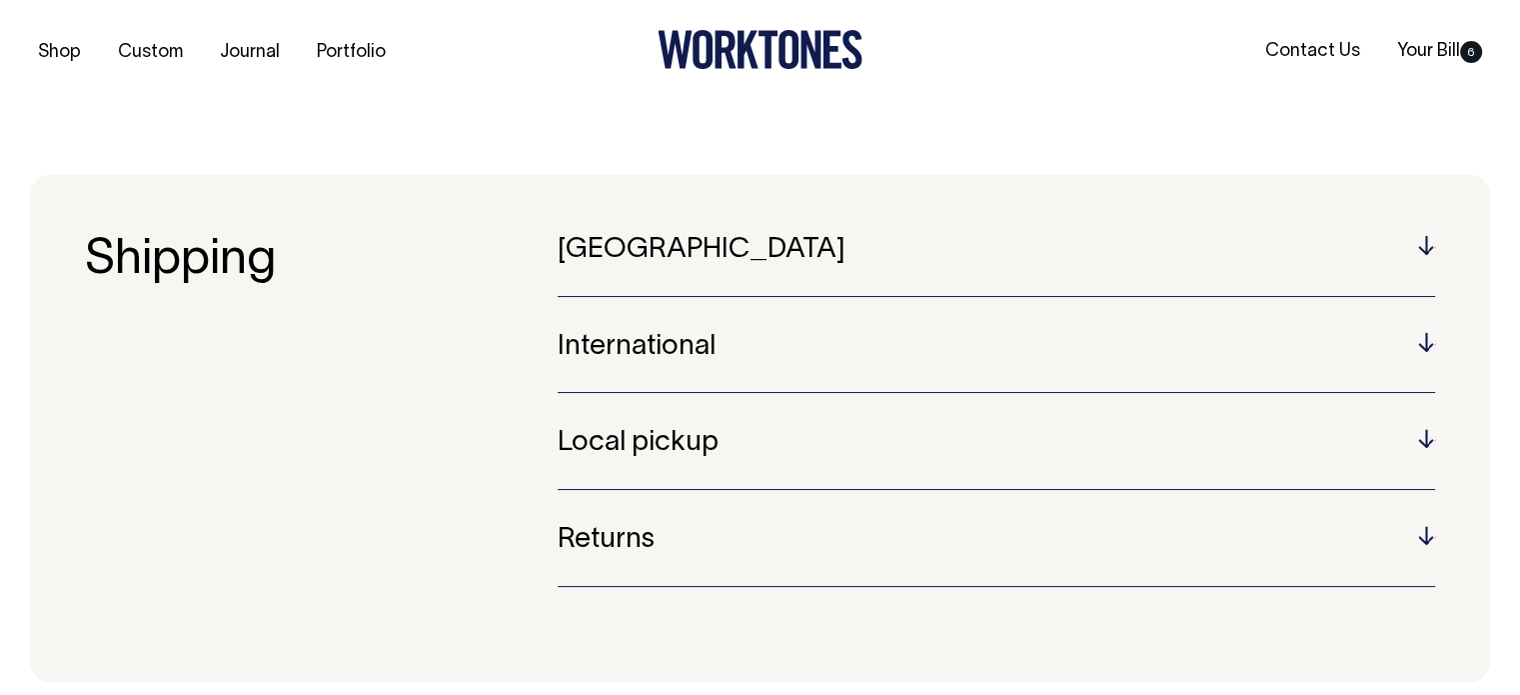
drag, startPoint x: 749, startPoint y: 350, endPoint x: 839, endPoint y: 351, distance: 89.9
click at [750, 350] on h5 "International" at bounding box center [996, 347] width 877 height 31
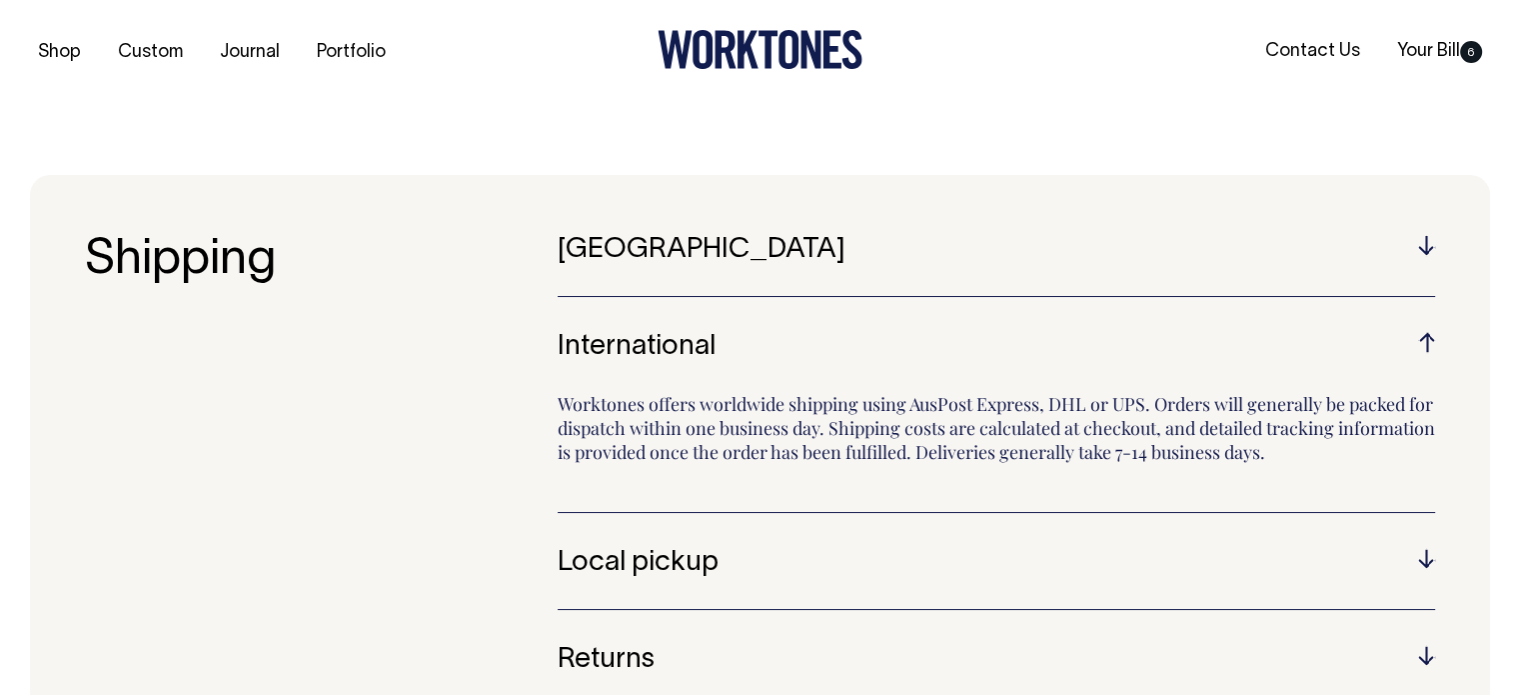
drag, startPoint x: 1379, startPoint y: 459, endPoint x: 524, endPoint y: 463, distance: 855.4
click at [524, 463] on section "Shipping Australia Australian orders are sent using Australia Post or Star Trac…" at bounding box center [760, 488] width 1460 height 627
click at [516, 466] on h3 "Shipping" at bounding box center [321, 488] width 473 height 507
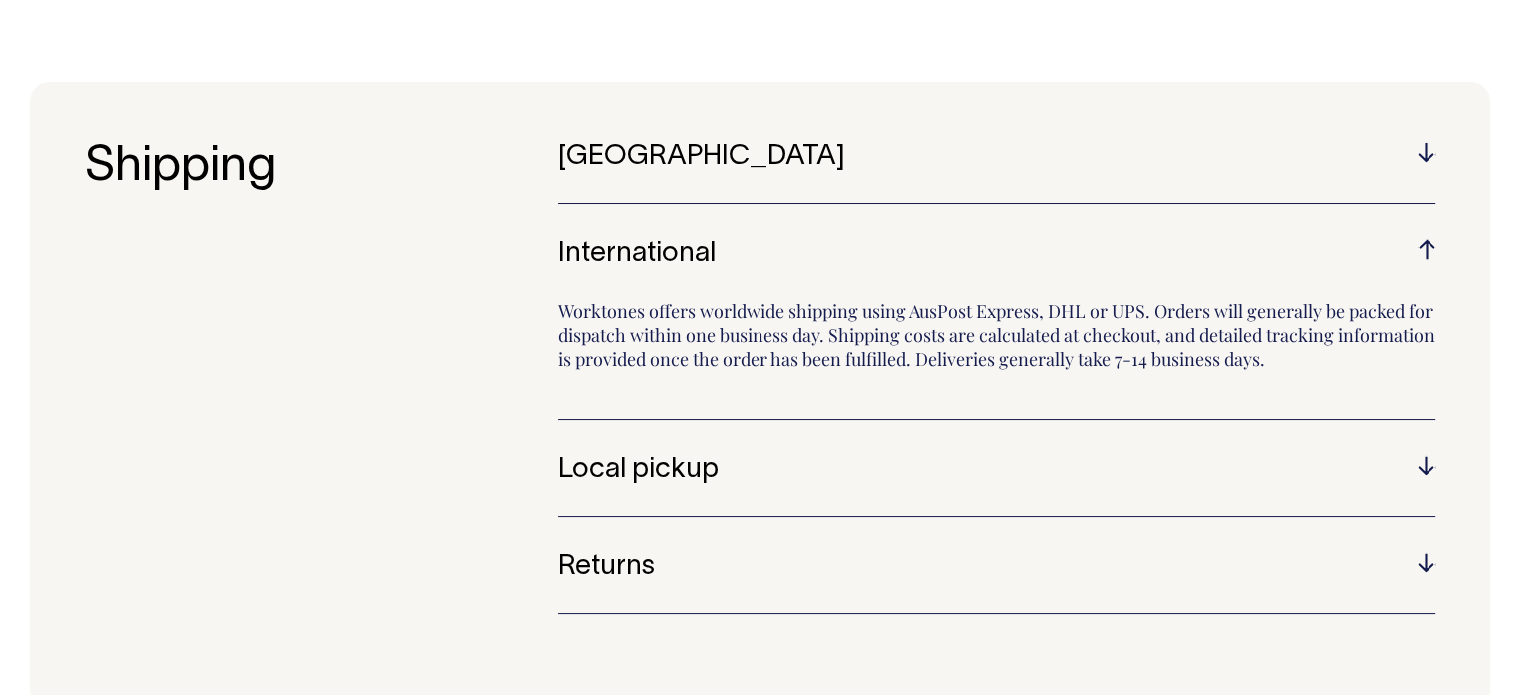
click at [820, 566] on h5 "Returns" at bounding box center [996, 567] width 877 height 31
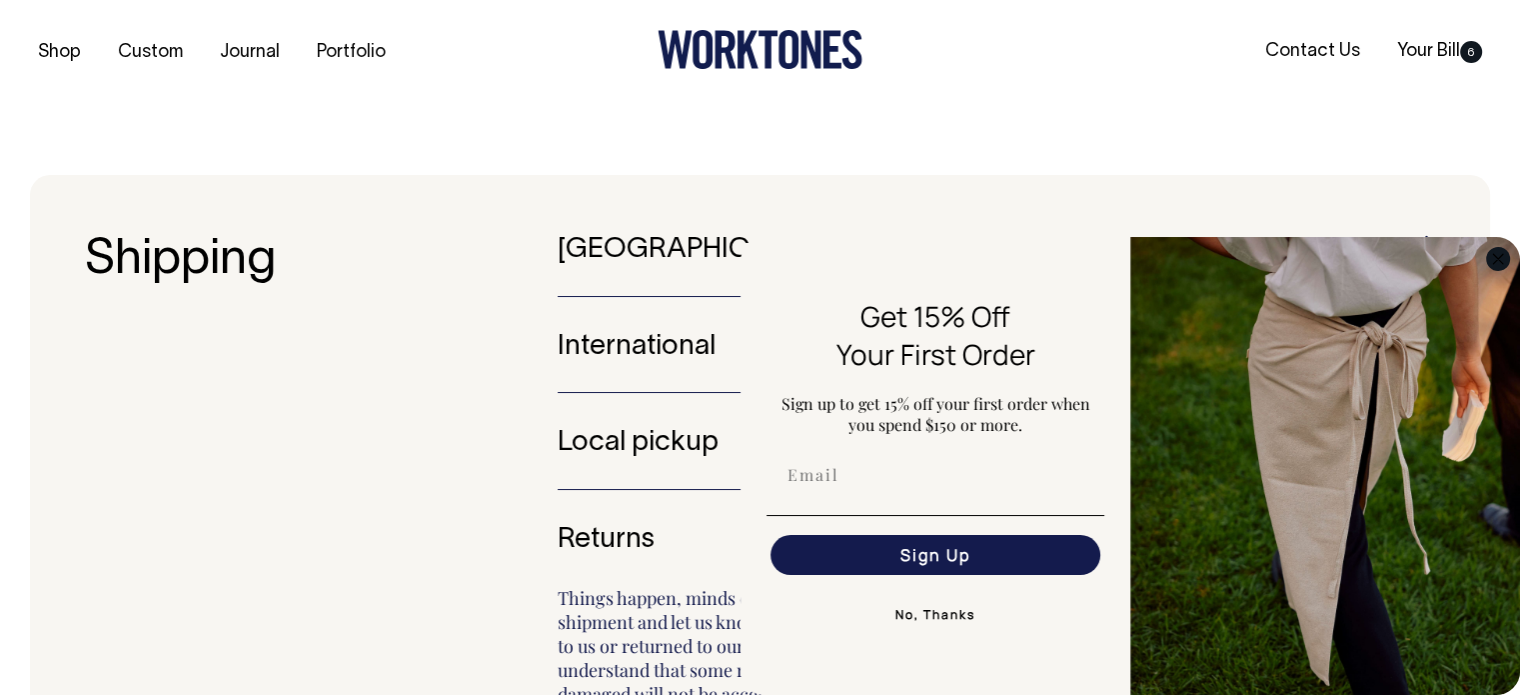
click at [1499, 258] on circle "Close dialog" at bounding box center [1498, 258] width 23 height 23
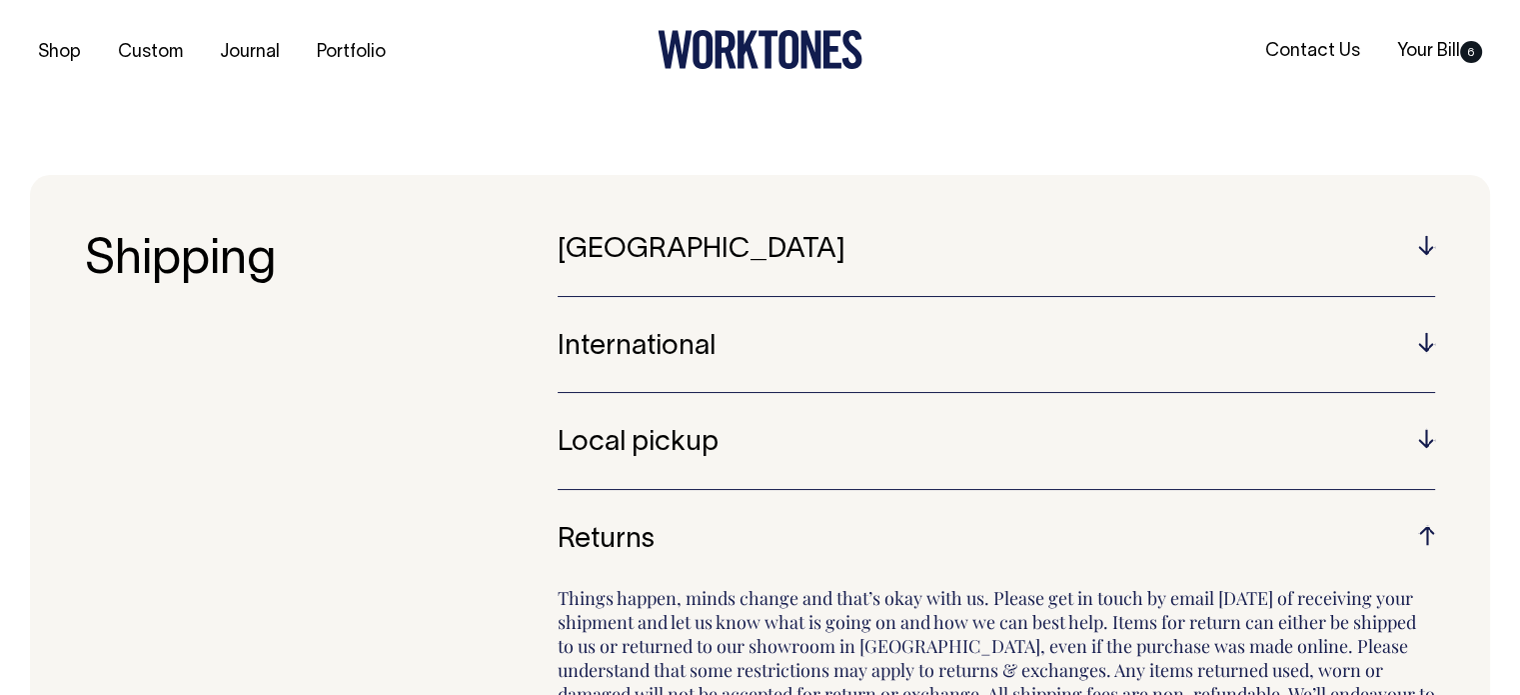
click at [875, 218] on section "Shipping Australia Australian orders are sent using Australia Post or Star Trac…" at bounding box center [760, 536] width 1460 height 723
click at [1445, 53] on link "Your Bill 6" at bounding box center [1439, 51] width 101 height 33
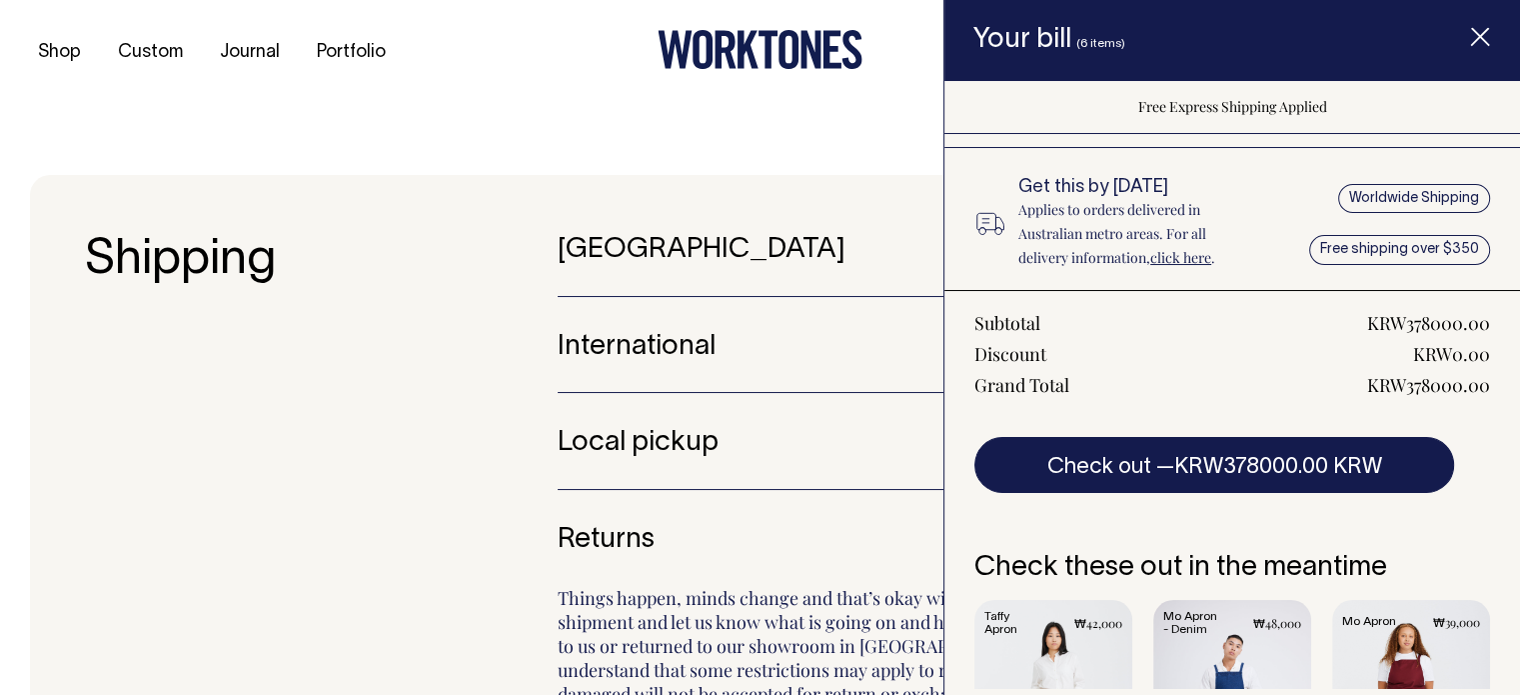
scroll to position [600, 0]
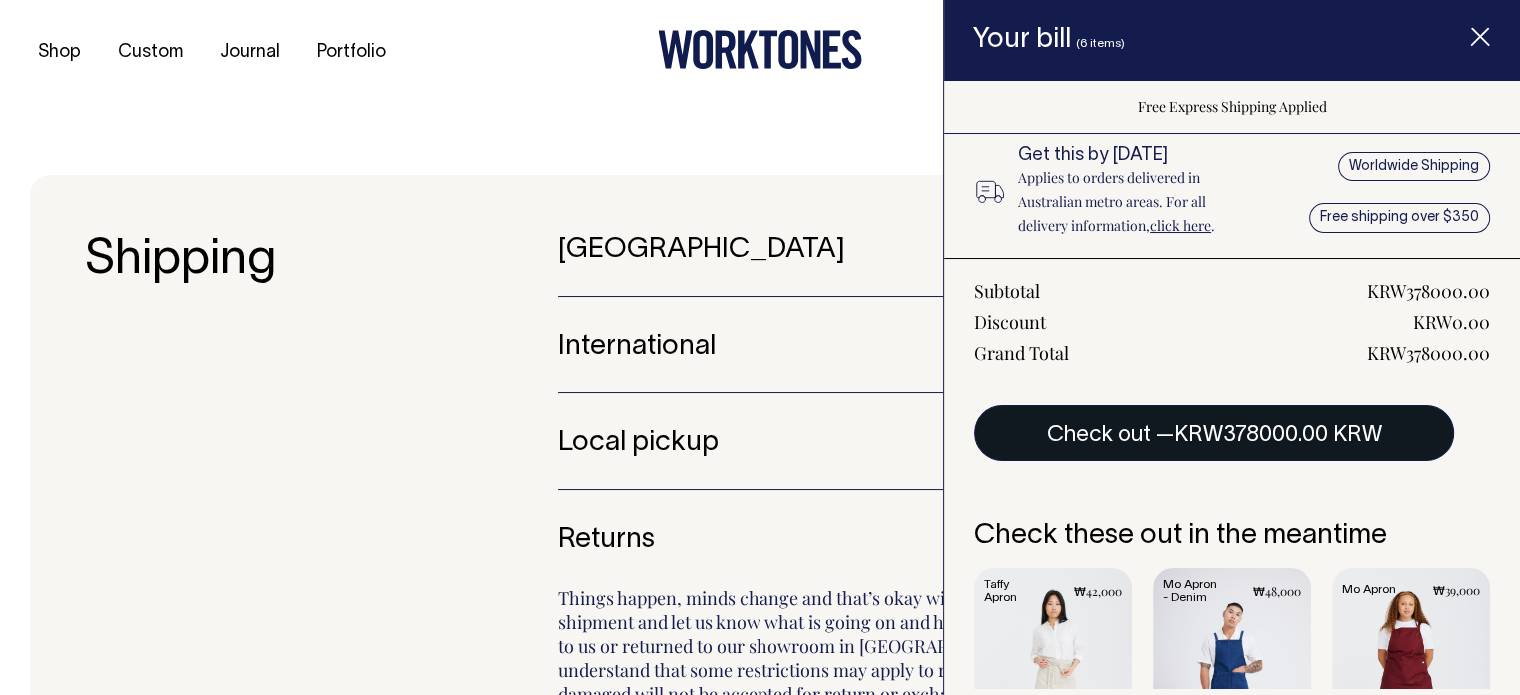
click at [1249, 425] on span "KRW378000.00 KRW" at bounding box center [1278, 435] width 208 height 20
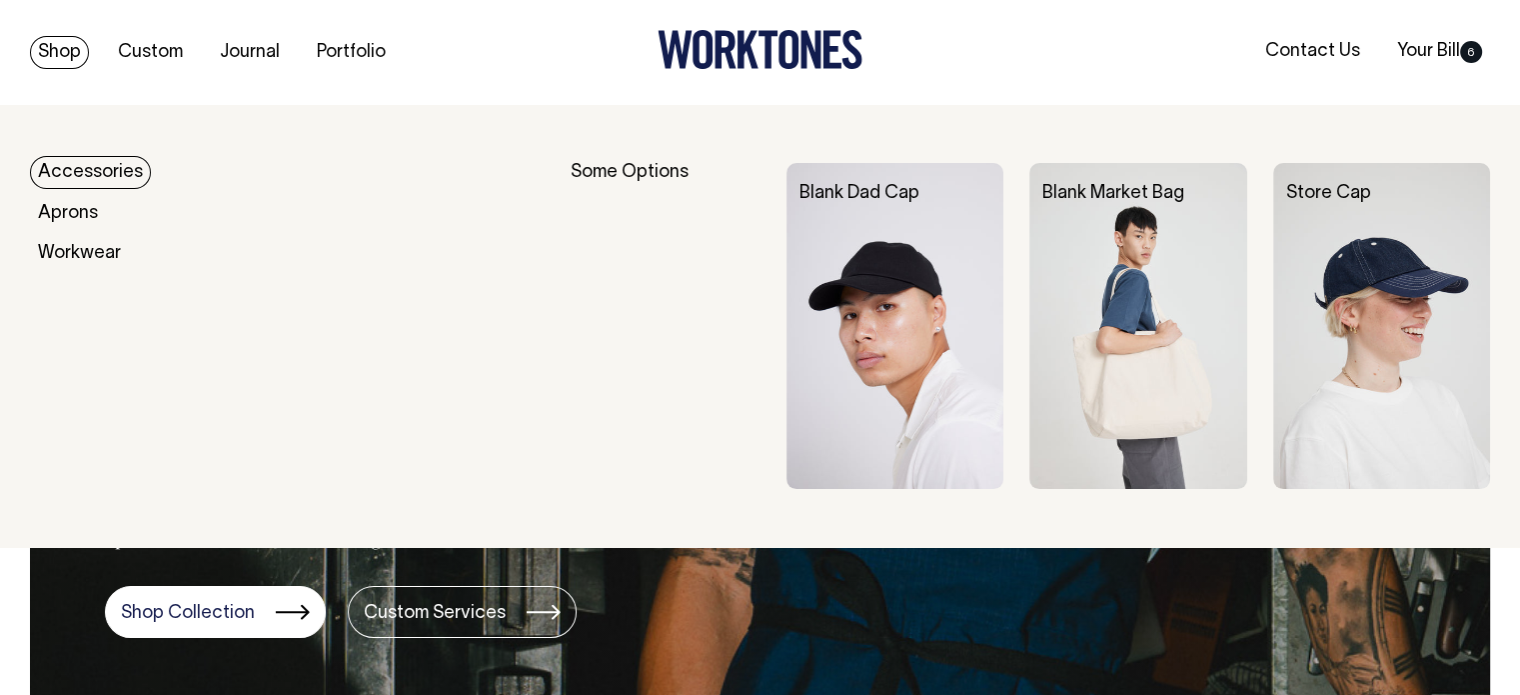
click at [67, 55] on link "Shop" at bounding box center [59, 52] width 59 height 33
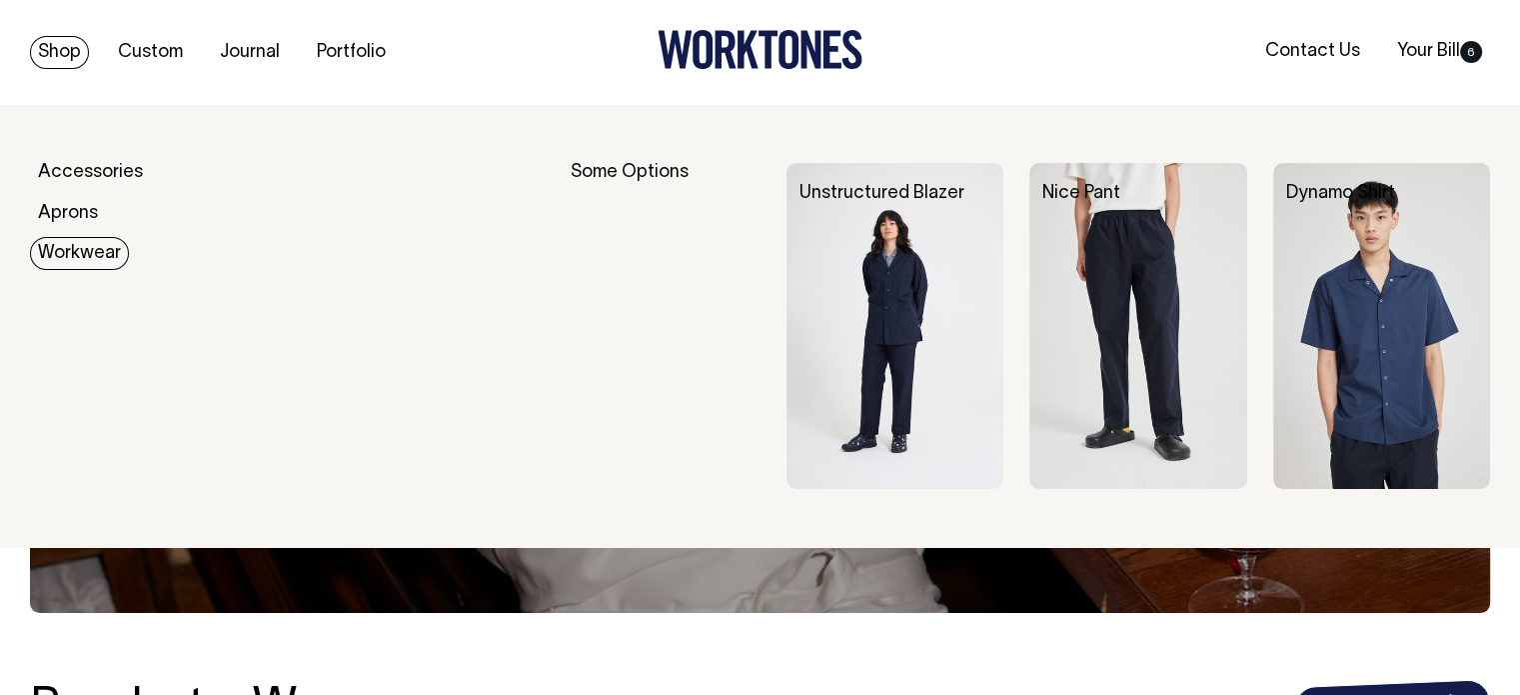
click at [85, 251] on link "Workwear" at bounding box center [79, 253] width 99 height 33
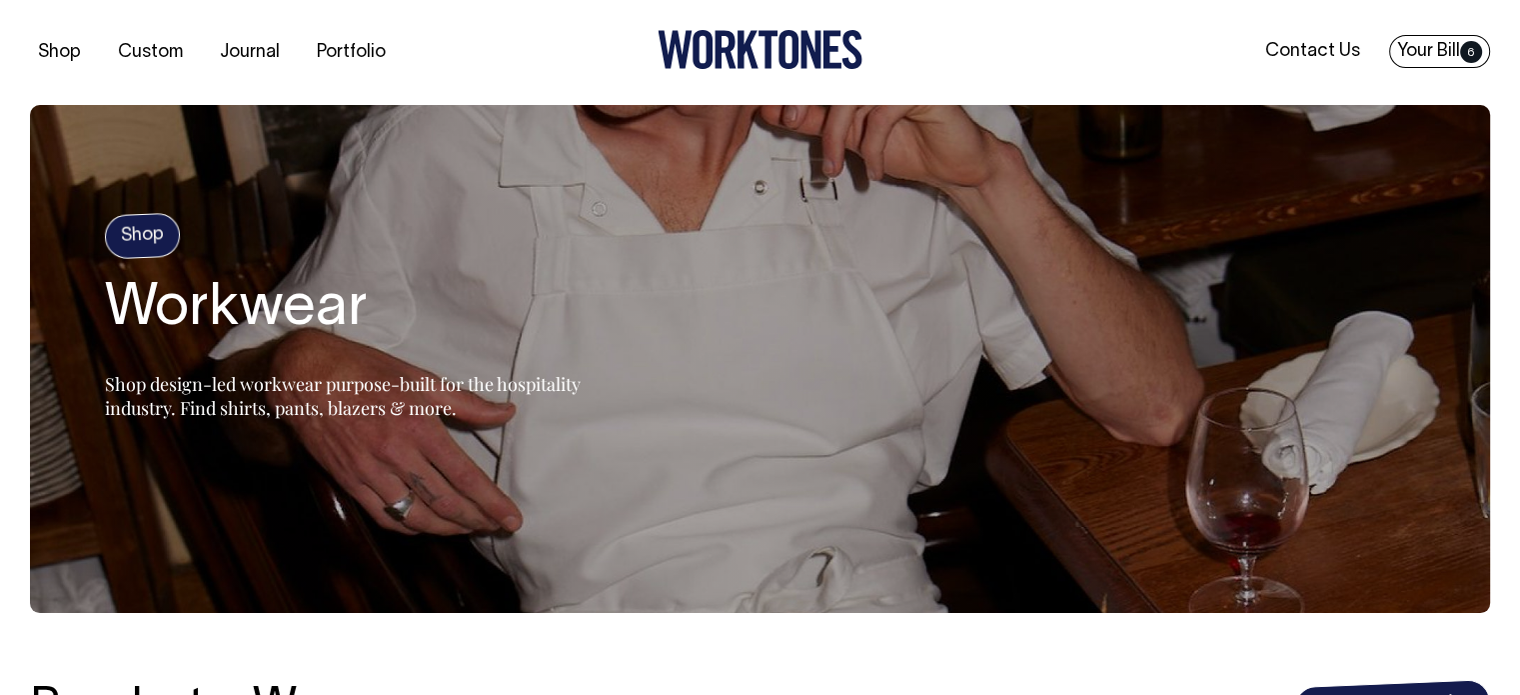
click at [1450, 53] on link "Your Bill 6" at bounding box center [1439, 51] width 101 height 33
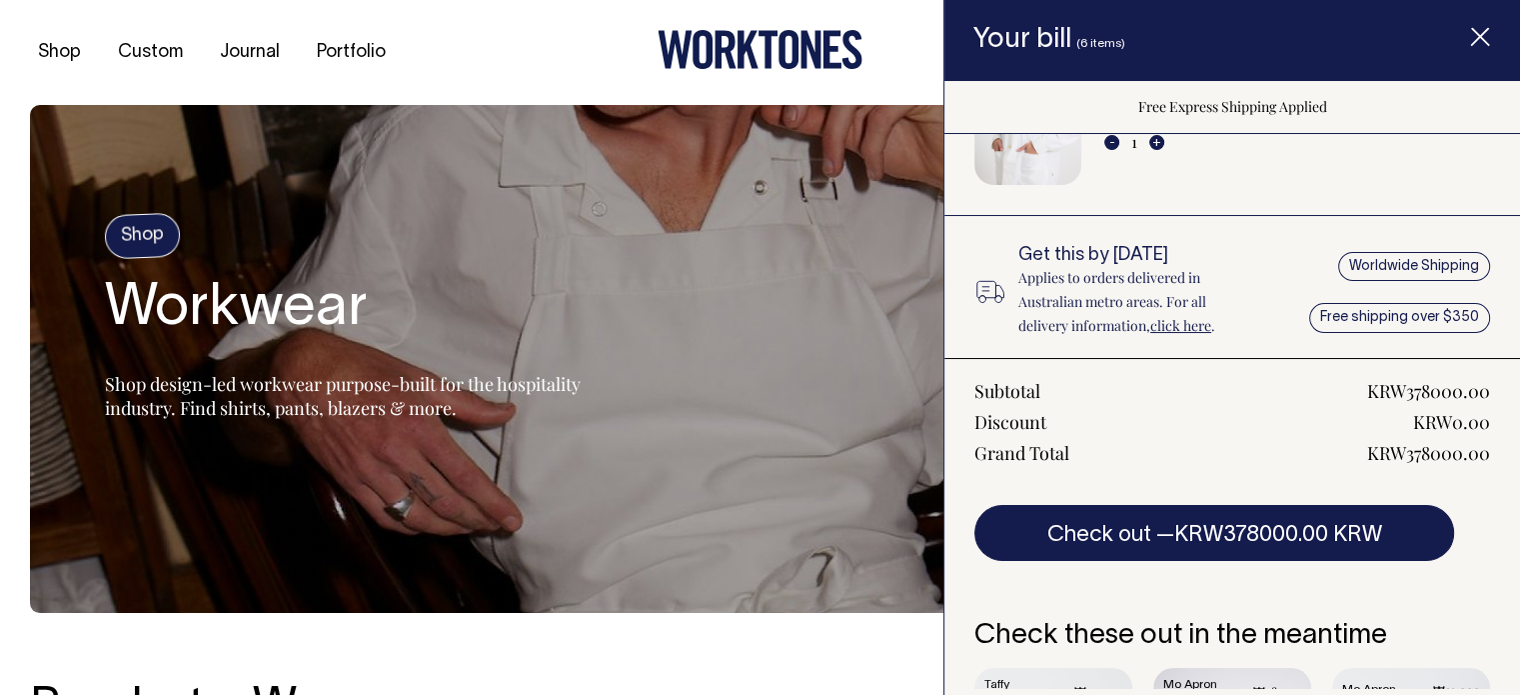
scroll to position [700, 0]
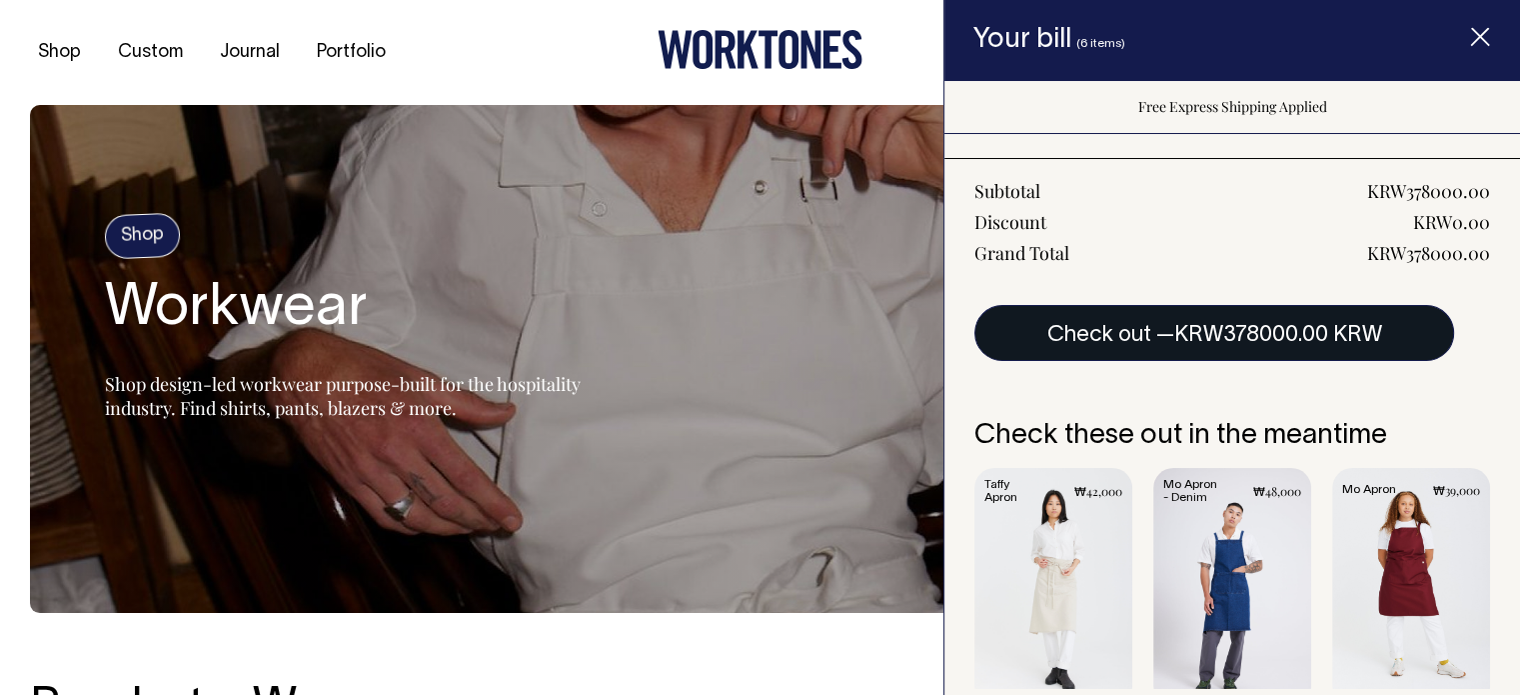
click at [1241, 333] on span "KRW378000.00 KRW" at bounding box center [1278, 335] width 208 height 20
